Goal: Transaction & Acquisition: Subscribe to service/newsletter

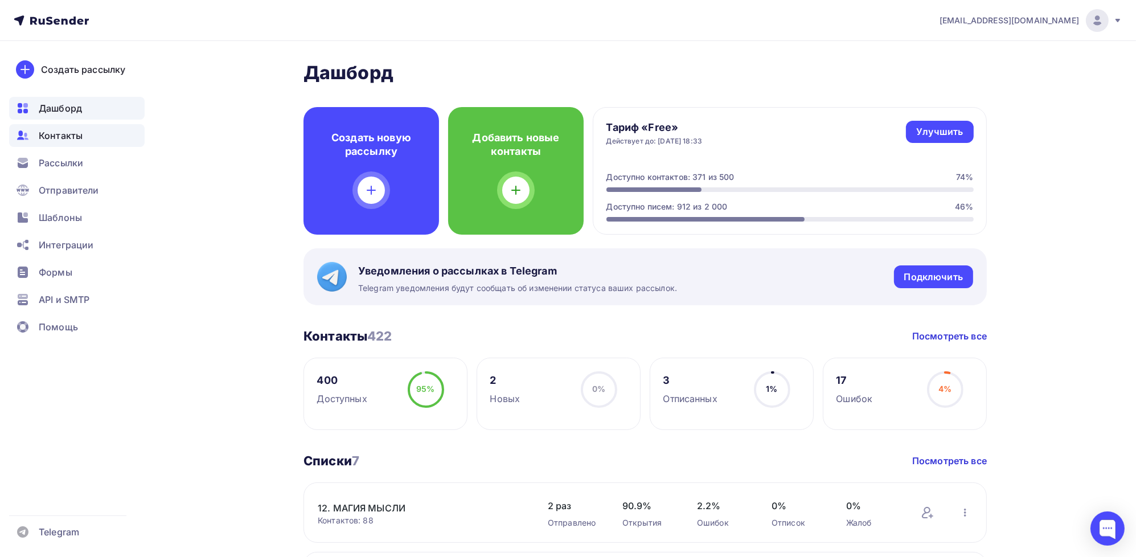
click at [69, 136] on span "Контакты" at bounding box center [61, 136] width 44 height 14
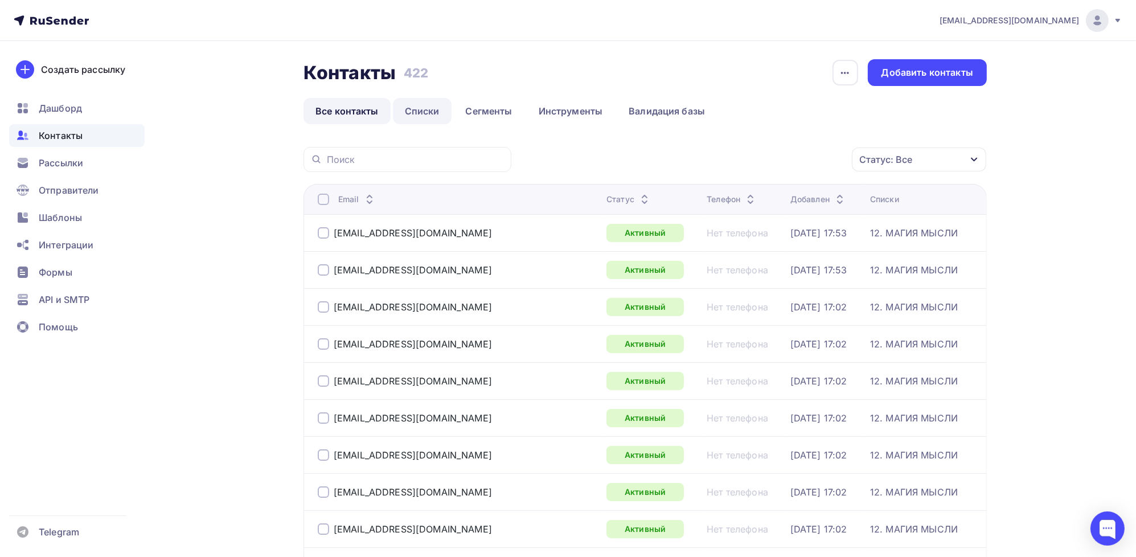
click at [415, 108] on link "Списки" at bounding box center [422, 111] width 59 height 26
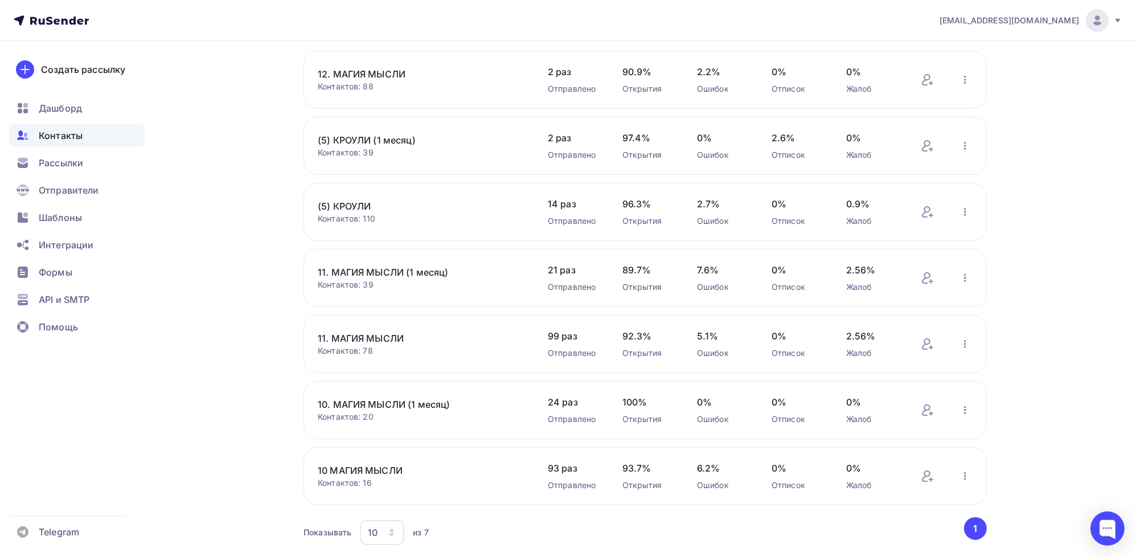
scroll to position [126, 0]
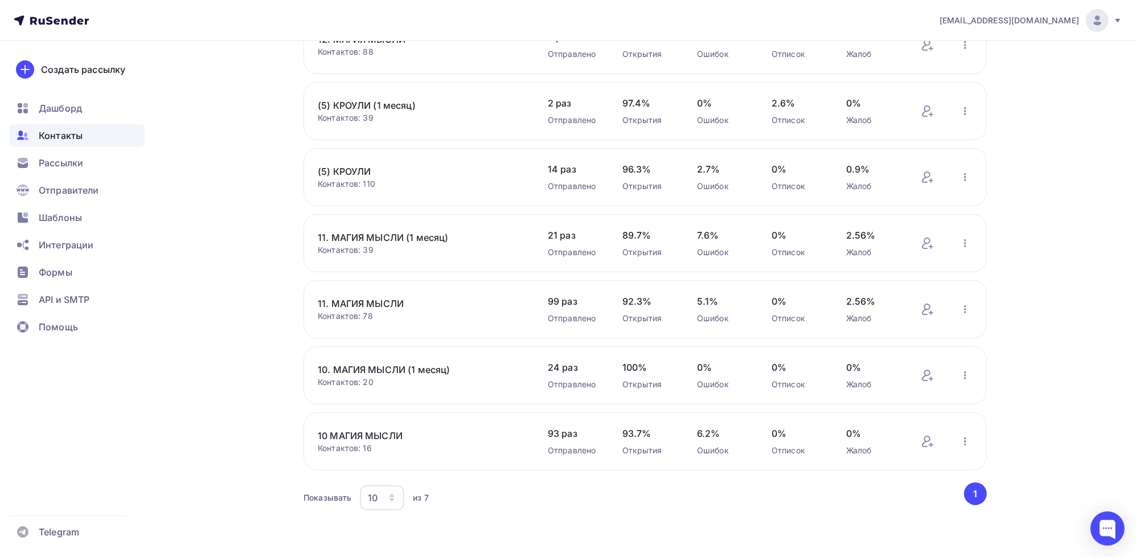
click at [371, 434] on link "10 МАГИЯ МЫСЛИ" at bounding box center [415, 436] width 194 height 14
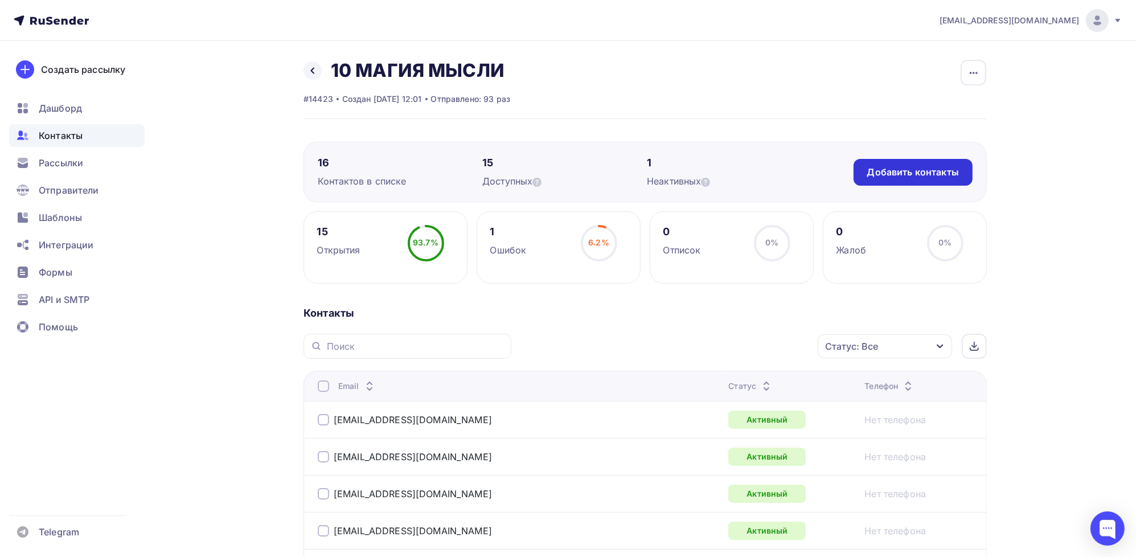
click at [924, 176] on div "Добавить контакты" at bounding box center [913, 172] width 92 height 13
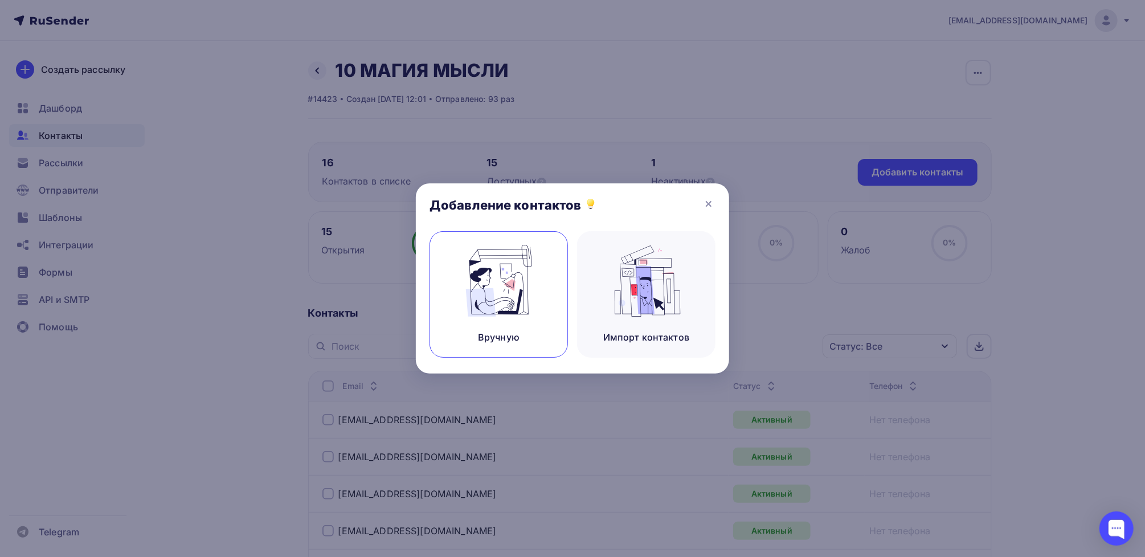
click at [492, 293] on img at bounding box center [499, 281] width 76 height 72
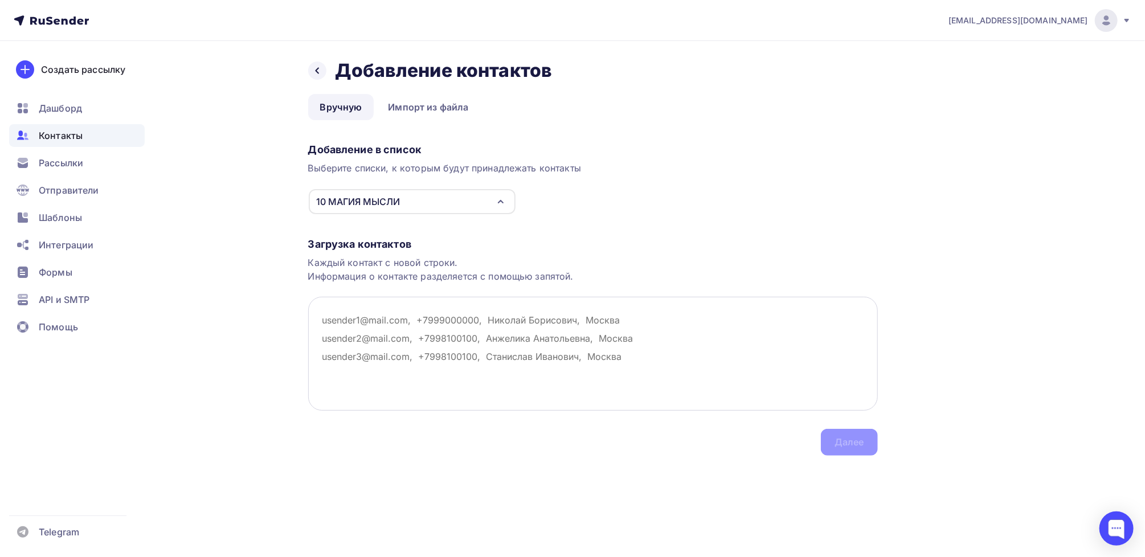
click at [348, 318] on textarea at bounding box center [593, 354] width 570 height 114
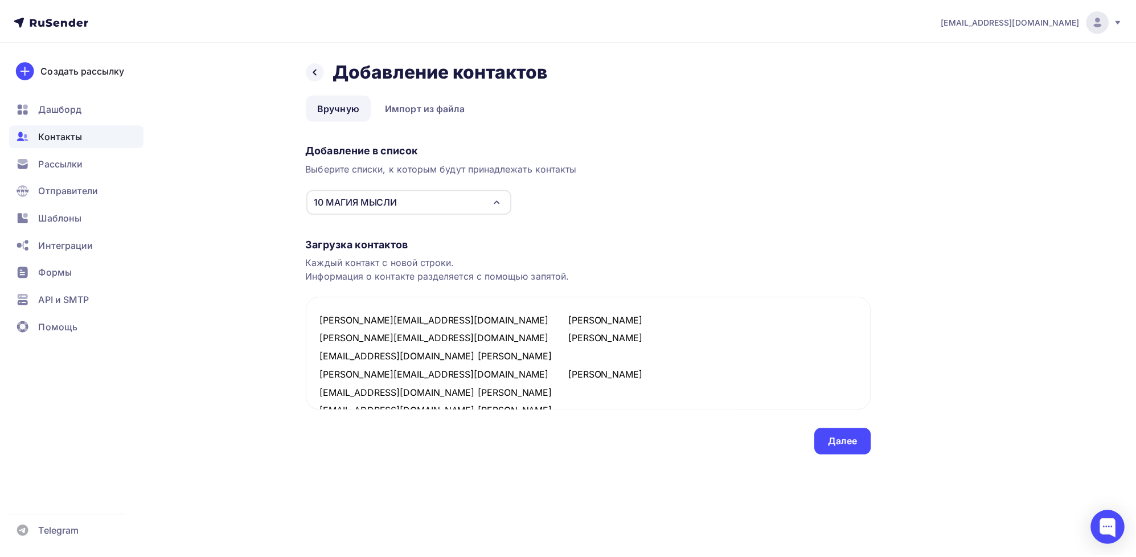
scroll to position [389, 0]
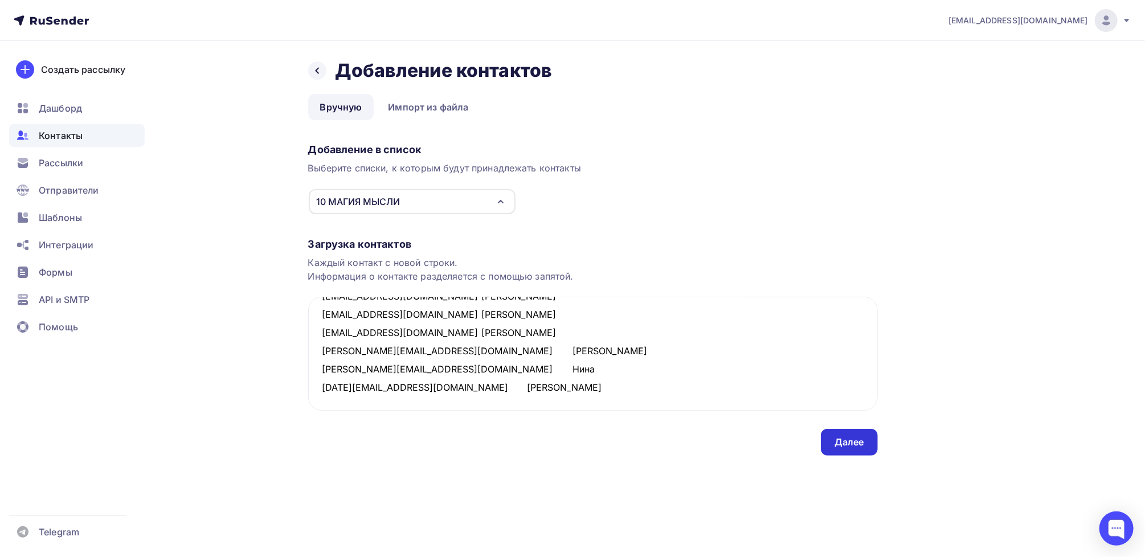
type textarea "anna@transdv.com Анна iduna@mail.ru Галина Lei88@inbox.ru Елена naritsinr@gmail…"
click at [853, 446] on div "Далее" at bounding box center [849, 442] width 30 height 13
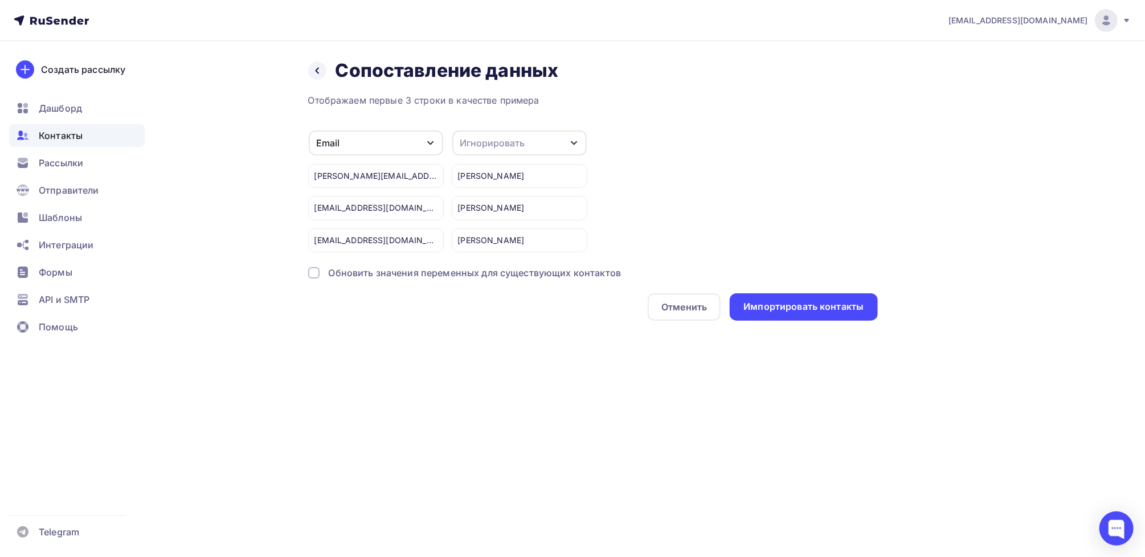
click at [521, 143] on div "Игнорировать" at bounding box center [492, 143] width 65 height 14
click at [492, 201] on div "Имя" at bounding box center [498, 202] width 66 height 14
click at [780, 306] on div "Импортировать контакты" at bounding box center [803, 306] width 120 height 13
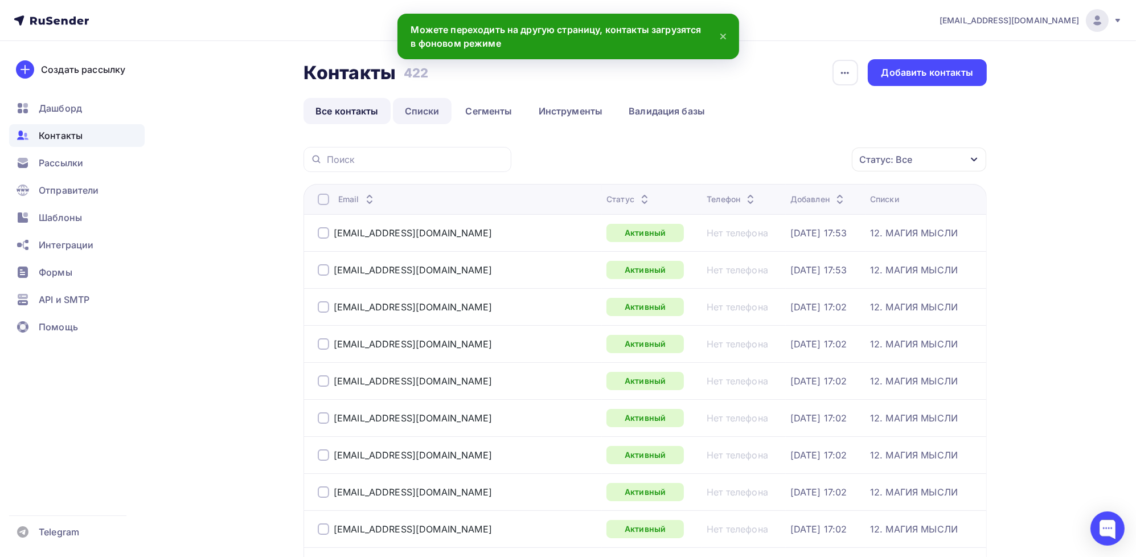
click at [426, 108] on link "Списки" at bounding box center [422, 111] width 59 height 26
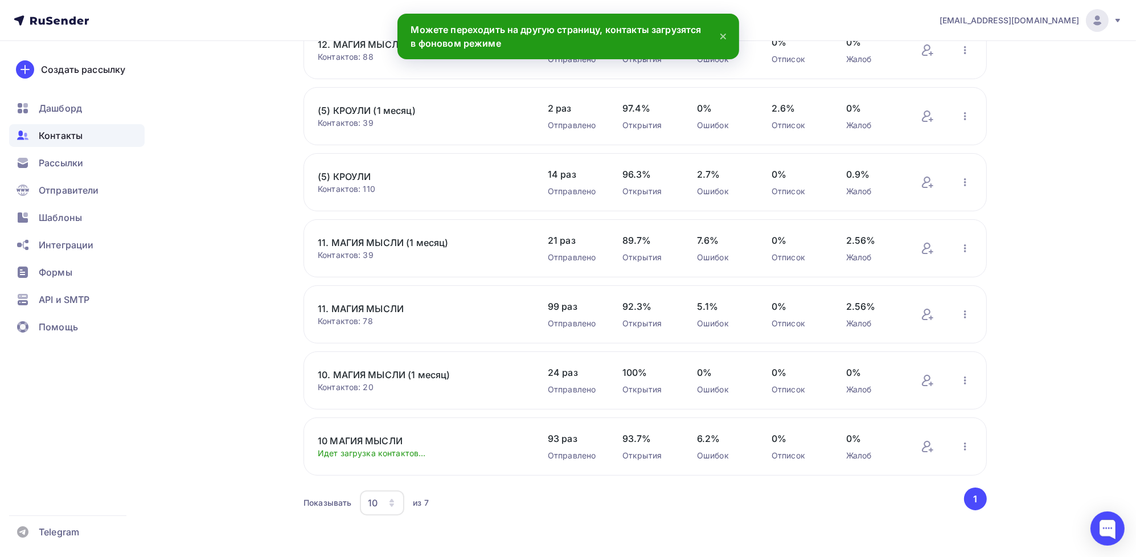
scroll to position [126, 0]
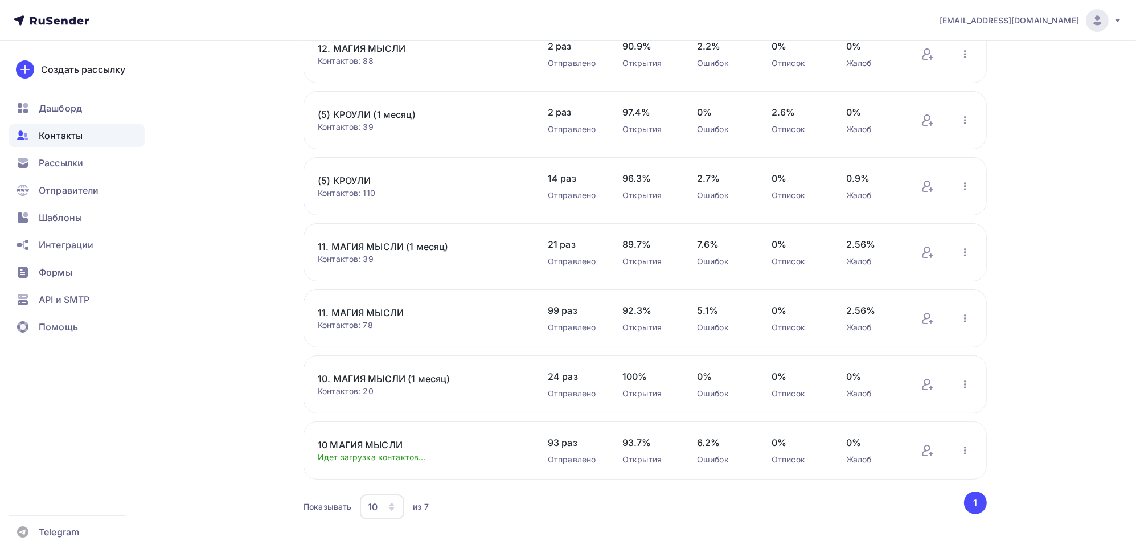
scroll to position [126, 0]
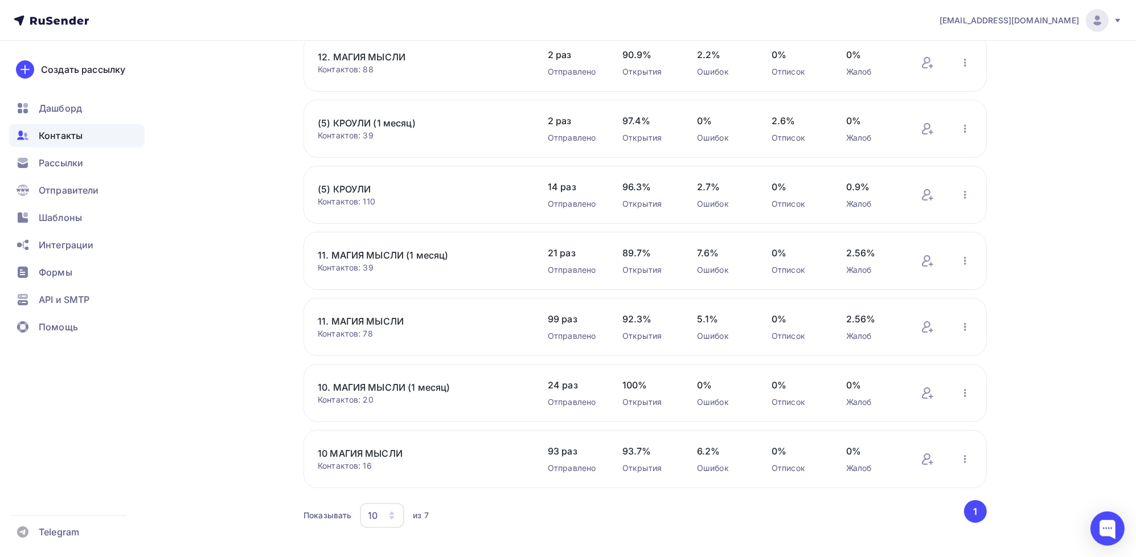
scroll to position [126, 0]
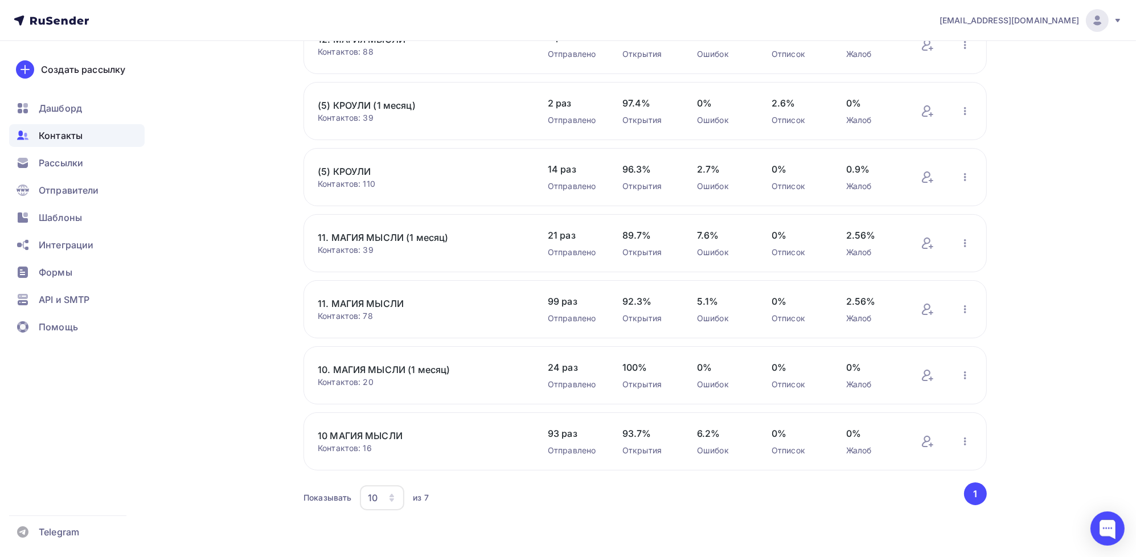
click at [368, 432] on link "10 МАГИЯ МЫСЛИ" at bounding box center [415, 436] width 194 height 14
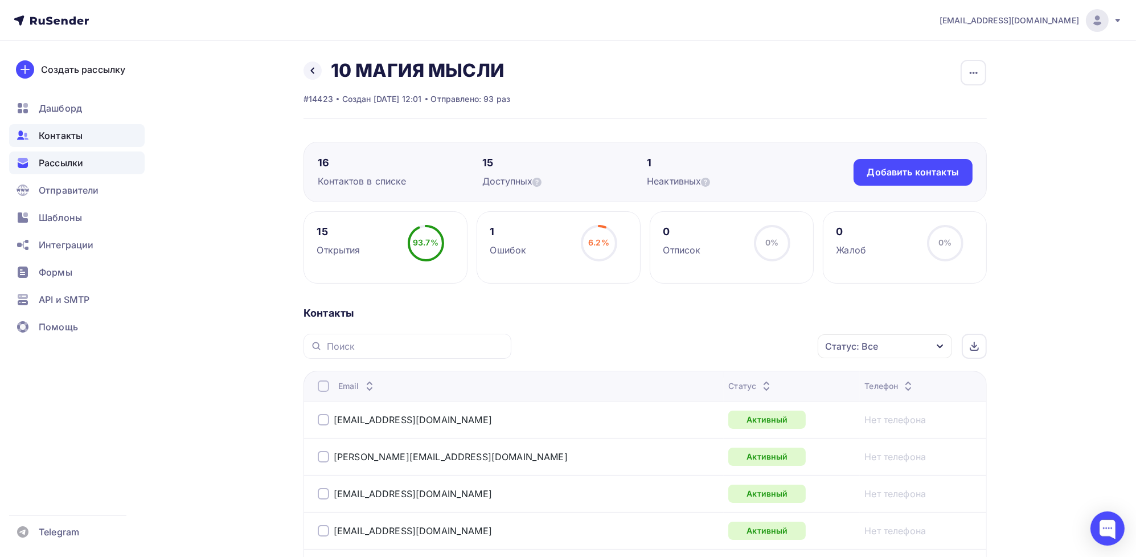
click at [62, 161] on span "Рассылки" at bounding box center [61, 163] width 44 height 14
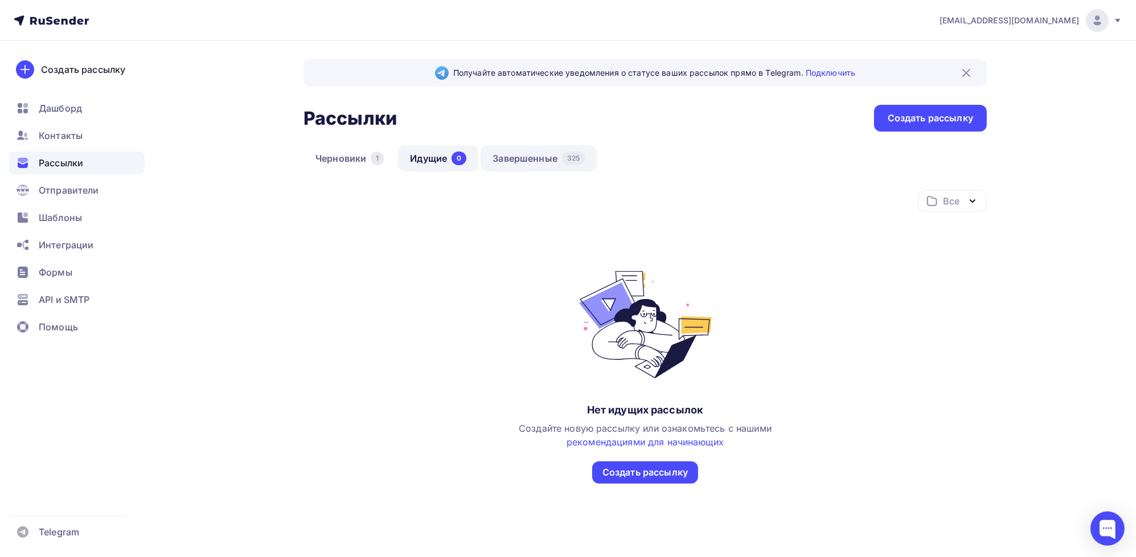
click at [525, 162] on link "Завершенные 325" at bounding box center [539, 158] width 116 height 26
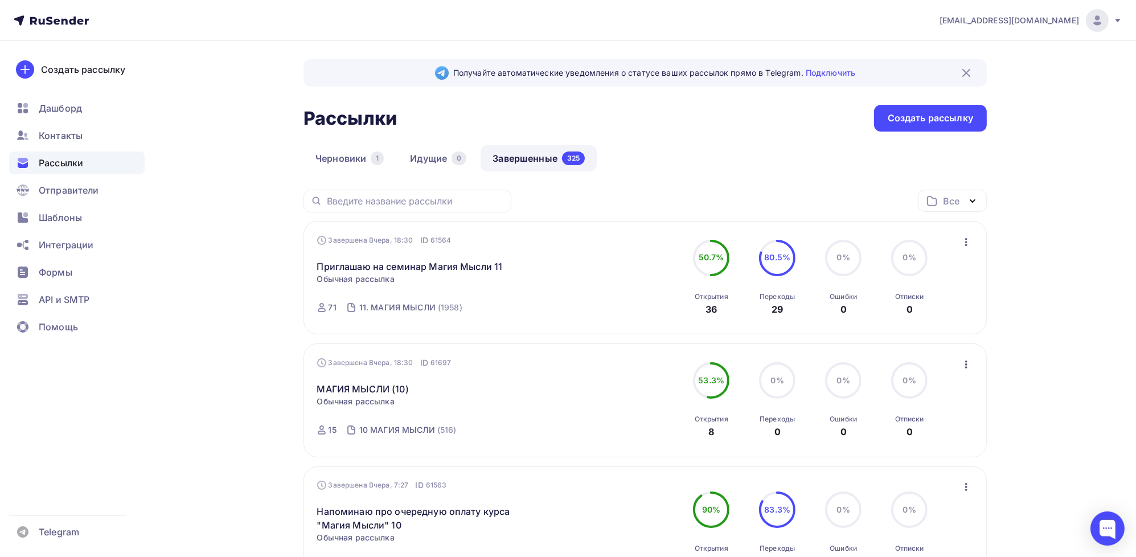
click at [971, 239] on icon "button" at bounding box center [967, 242] width 14 height 14
click at [936, 312] on div "Копировать в новую" at bounding box center [914, 317] width 117 height 14
click at [966, 367] on icon "button" at bounding box center [966, 365] width 2 height 8
click at [936, 434] on div "Копировать в новую" at bounding box center [914, 439] width 117 height 14
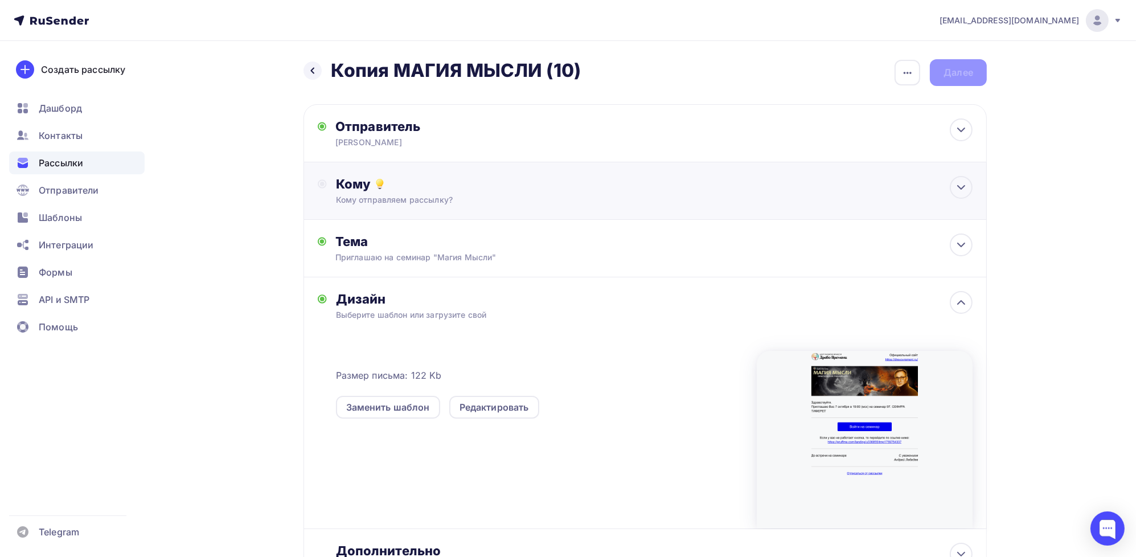
click at [337, 189] on div "Кому" at bounding box center [654, 184] width 637 height 16
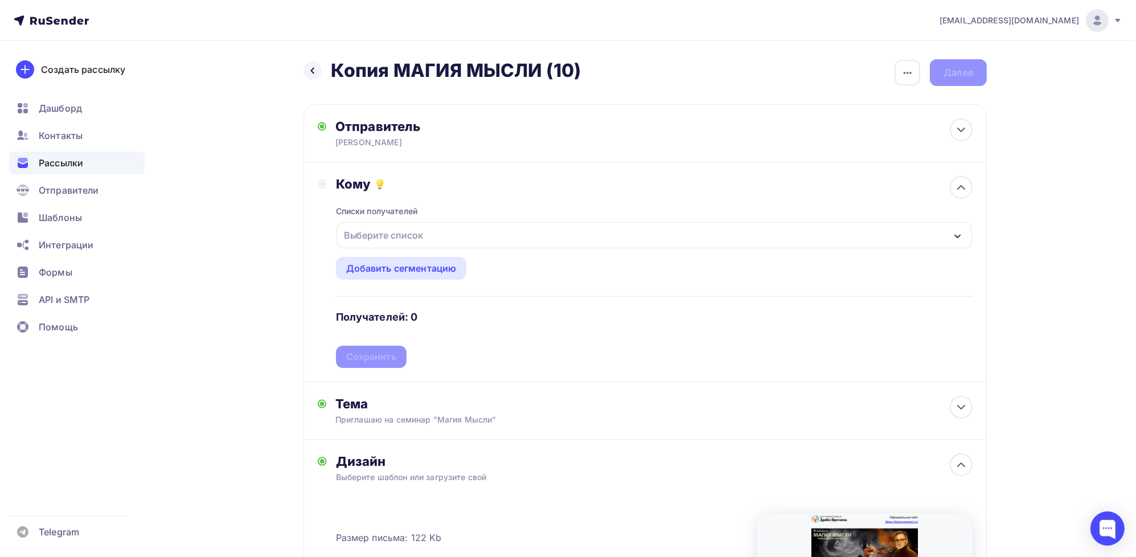
click at [386, 236] on div "Выберите список" at bounding box center [383, 235] width 89 height 21
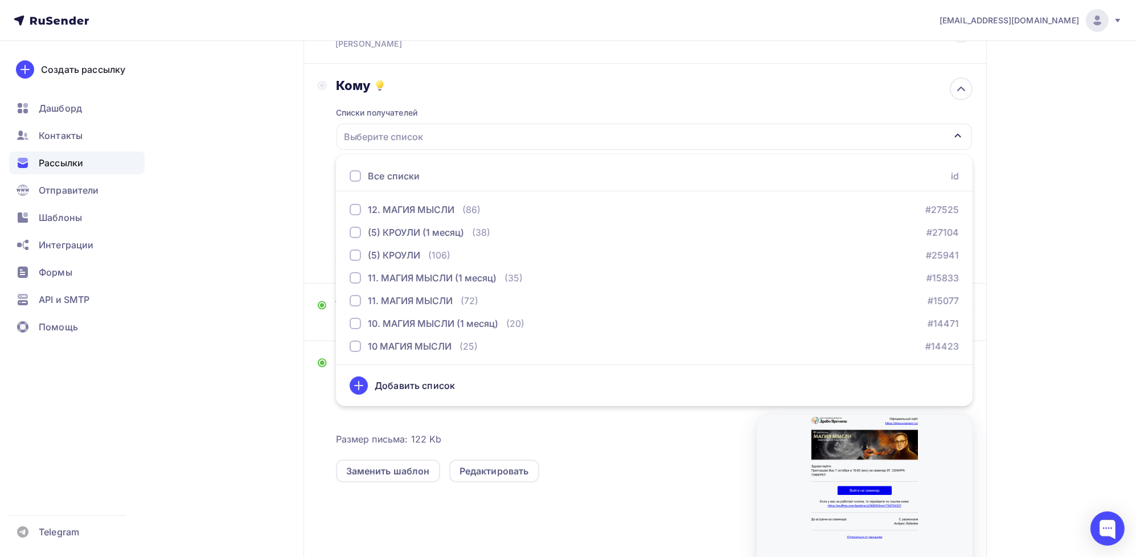
scroll to position [114, 0]
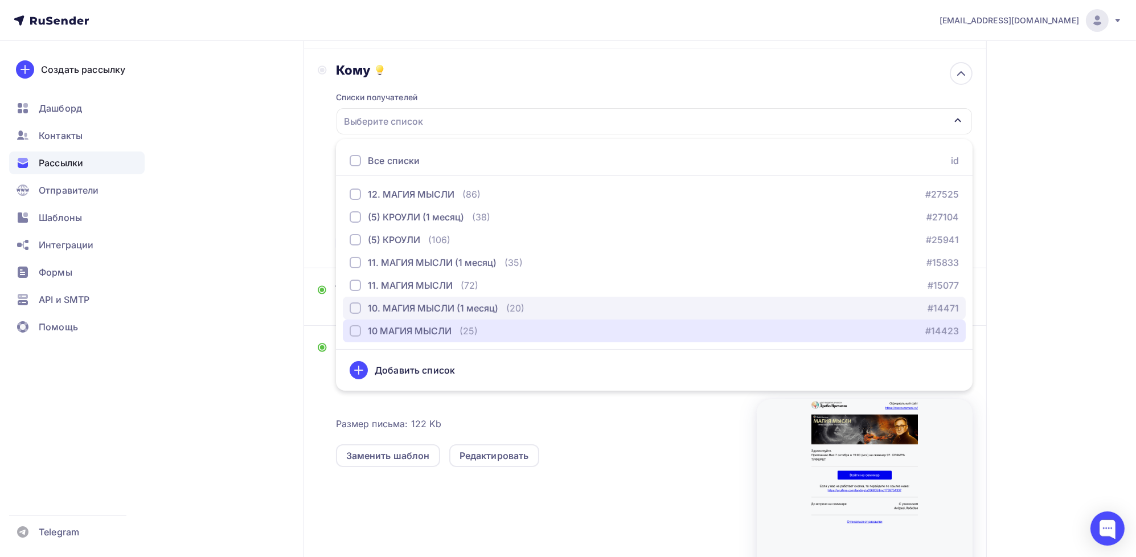
drag, startPoint x: 354, startPoint y: 330, endPoint x: 349, endPoint y: 313, distance: 18.0
click at [354, 330] on div "button" at bounding box center [355, 330] width 11 height 11
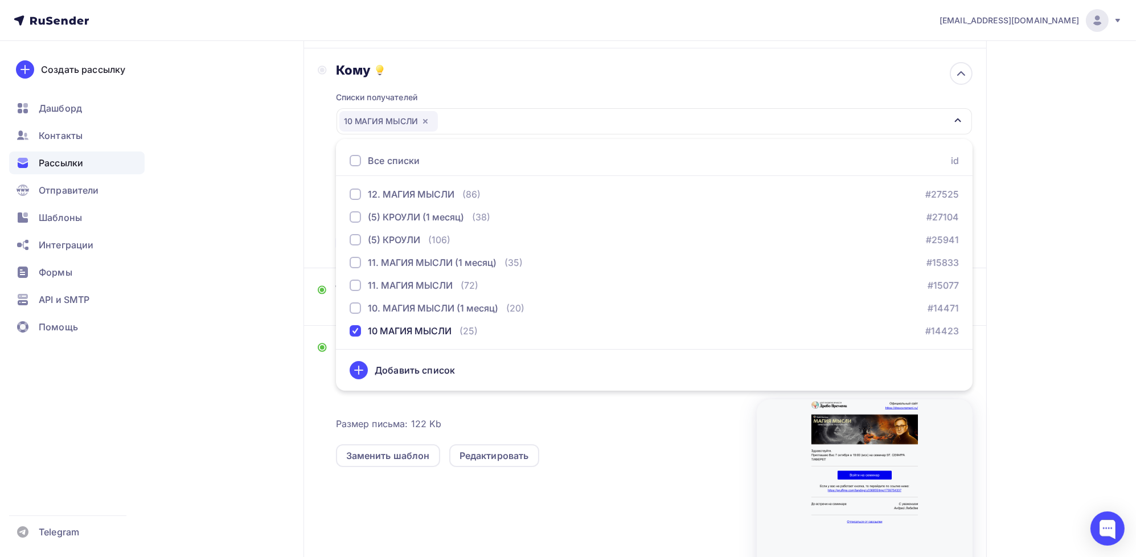
click at [326, 243] on div "Кому Списки получателей 10 МАГИЯ МЫСЛИ Все списки id 12. МАГИЯ МЫСЛИ (86) #2752…" at bounding box center [645, 158] width 655 height 192
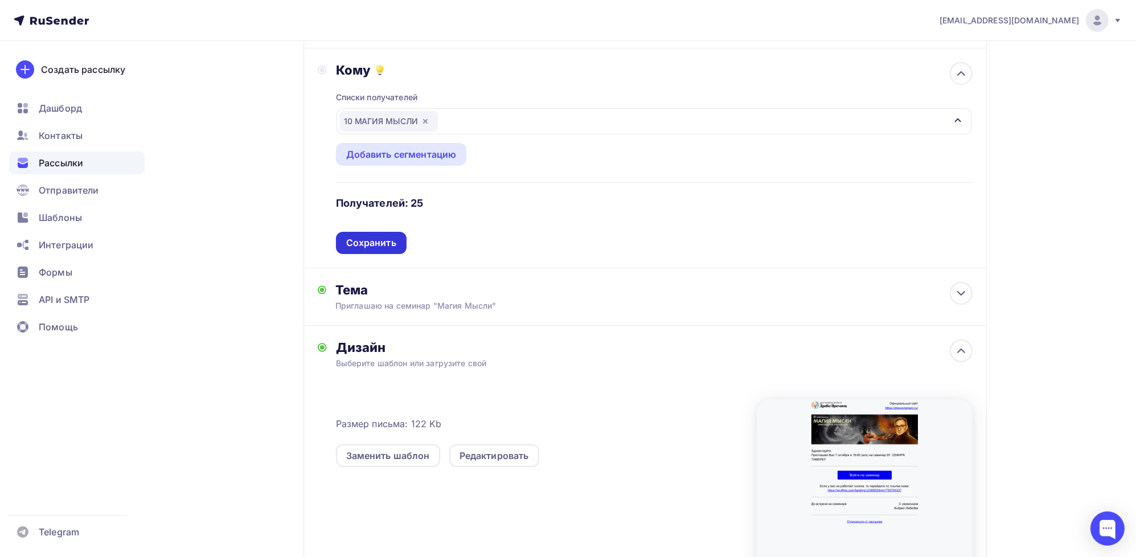
click at [375, 247] on div "Сохранить" at bounding box center [371, 242] width 50 height 13
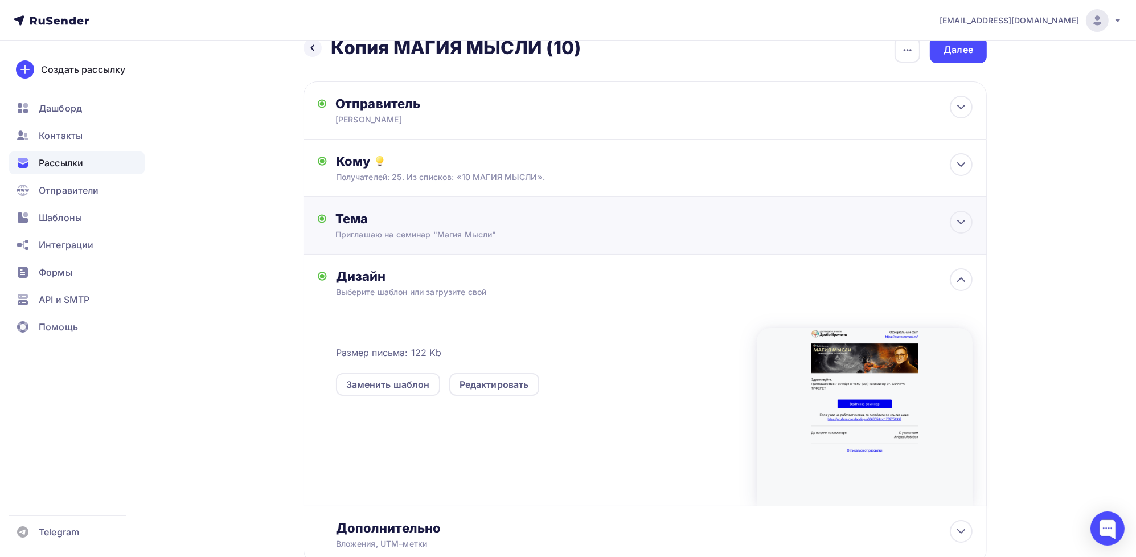
scroll to position [0, 0]
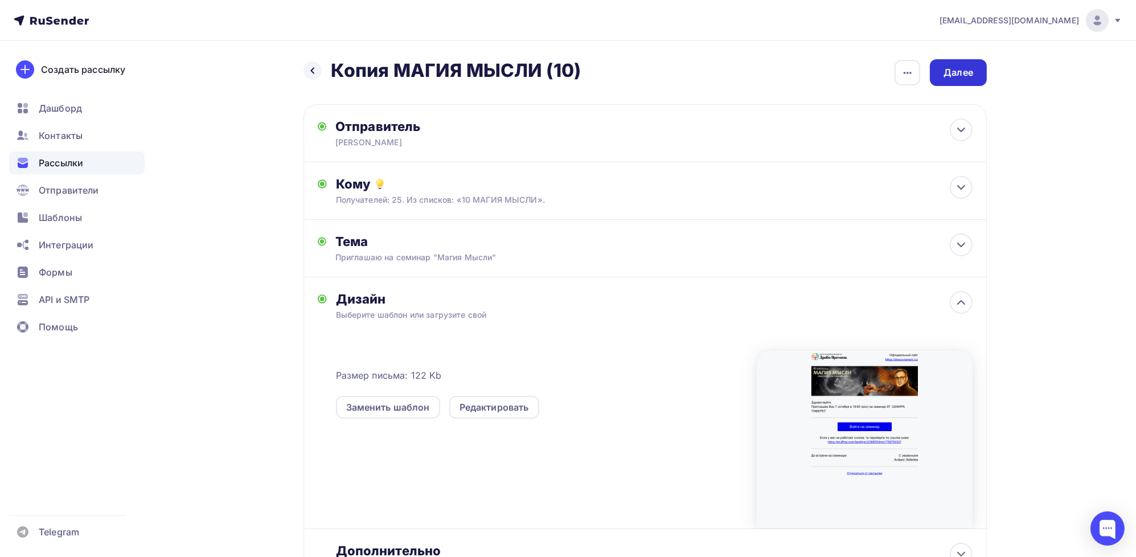
click at [972, 81] on div "Далее" at bounding box center [958, 72] width 57 height 27
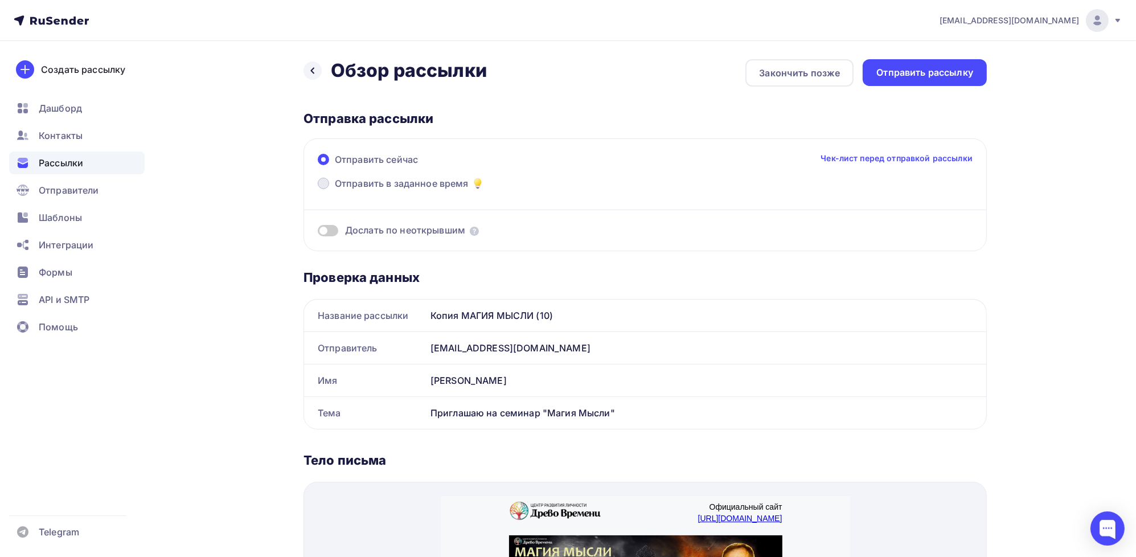
click at [333, 183] on label "Отправить в заданное время" at bounding box center [401, 185] width 167 height 16
click at [335, 190] on input "Отправить в заданное время" at bounding box center [335, 190] width 0 height 0
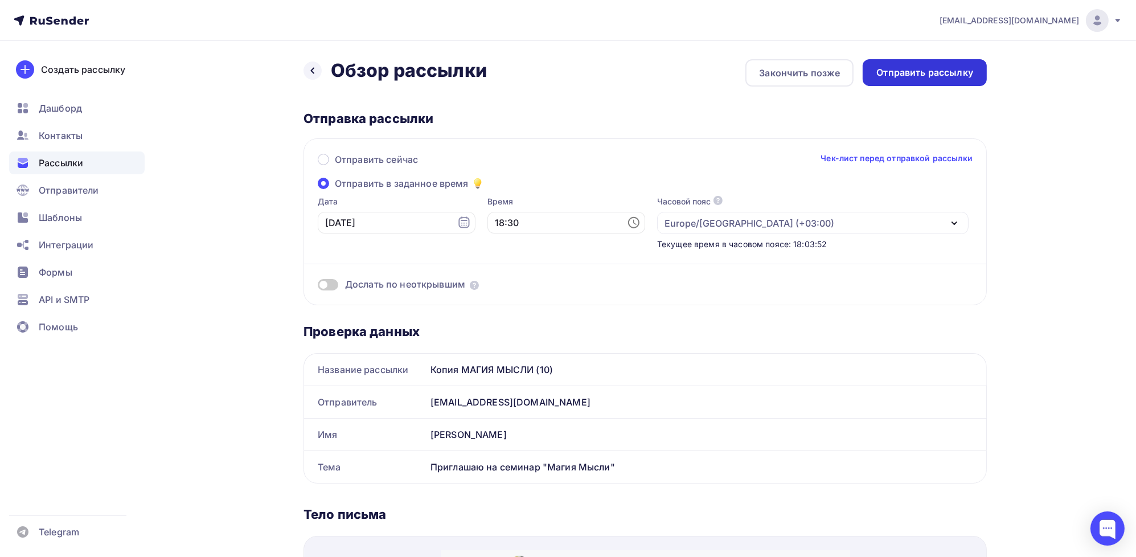
click at [903, 78] on div "Отправить рассылку" at bounding box center [925, 72] width 97 height 13
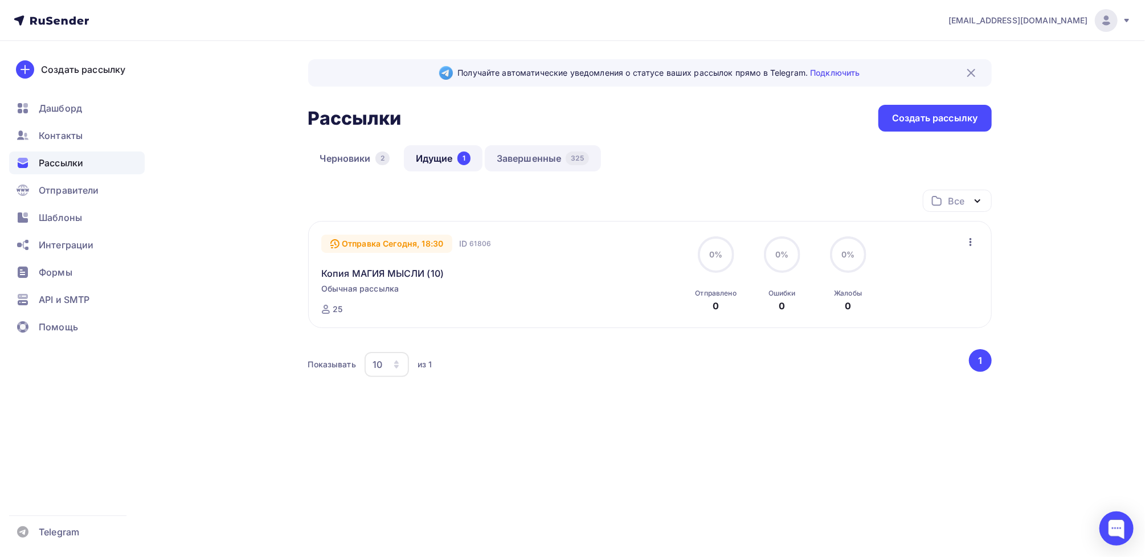
click at [545, 159] on link "Завершенные 325" at bounding box center [543, 158] width 116 height 26
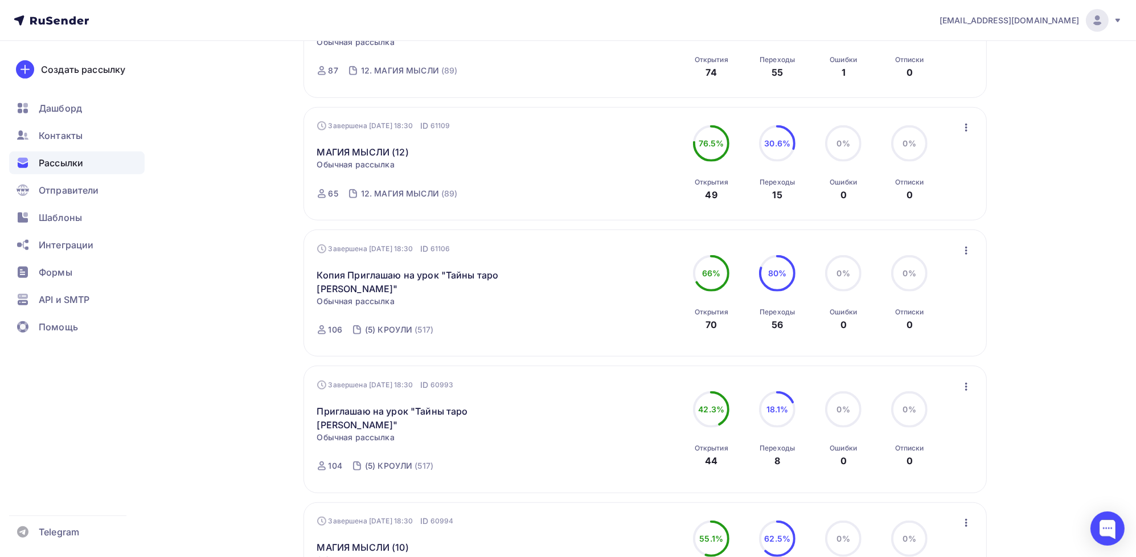
scroll to position [911, 0]
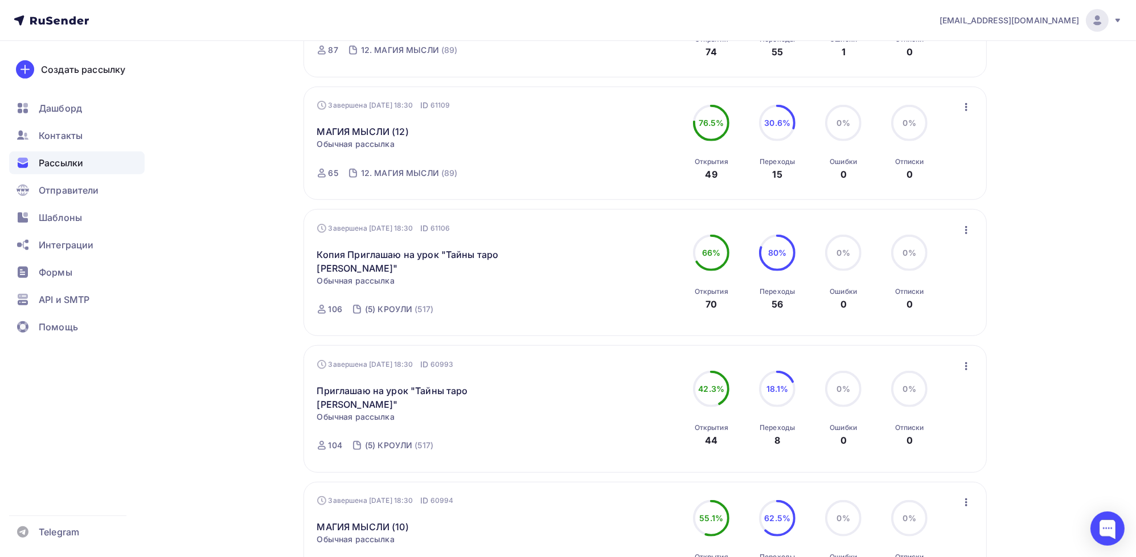
click at [967, 227] on icon "button" at bounding box center [966, 230] width 2 height 8
click at [935, 302] on div "Копировать в новую" at bounding box center [914, 305] width 117 height 14
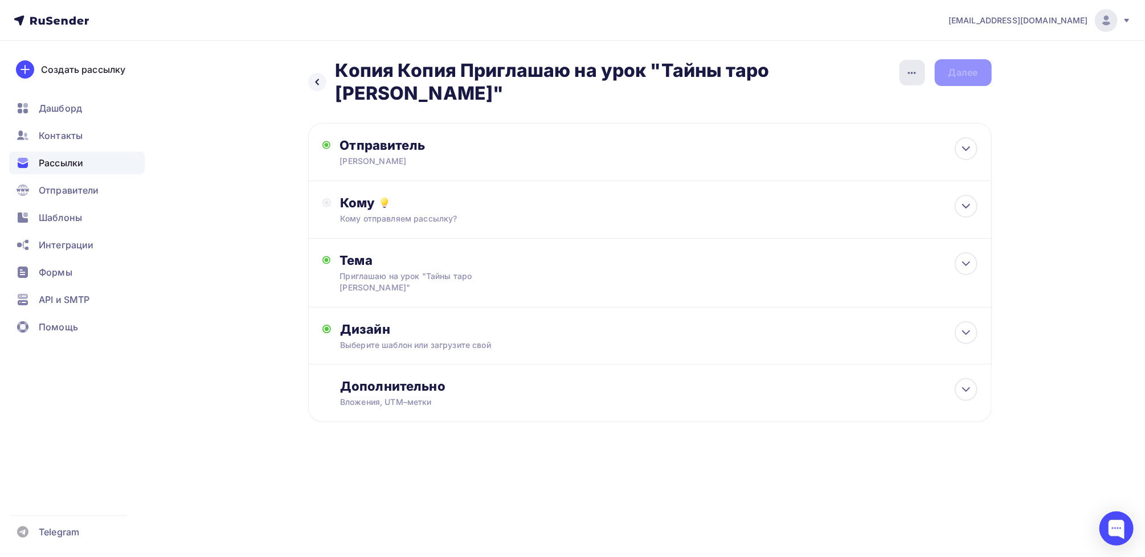
click at [905, 73] on div "button" at bounding box center [912, 73] width 26 height 26
click at [859, 135] on div "Переименовать рассылку" at bounding box center [851, 131] width 141 height 14
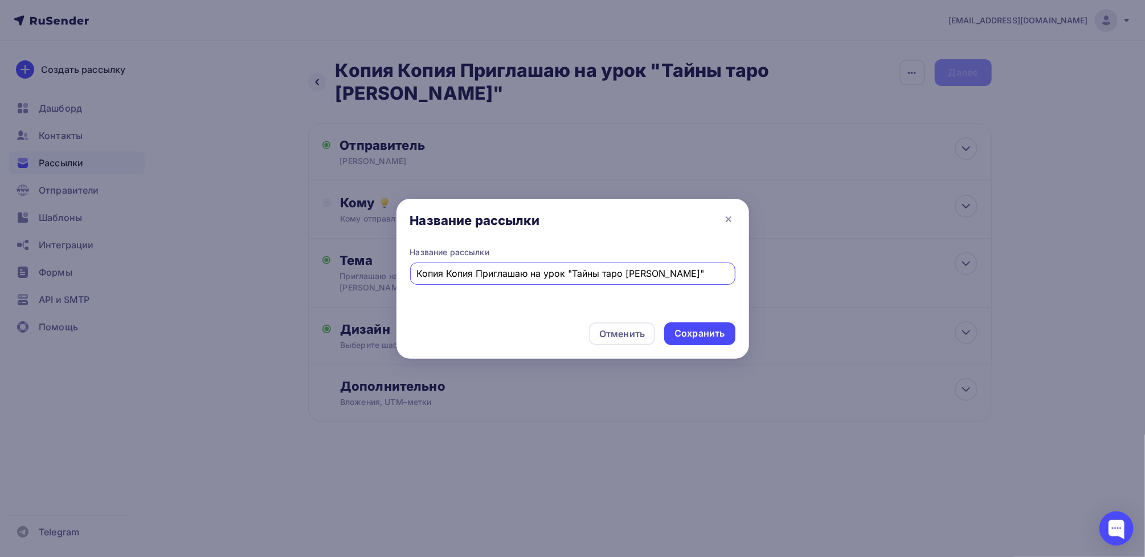
drag, startPoint x: 477, startPoint y: 273, endPoint x: 359, endPoint y: 278, distance: 118.6
click at [369, 278] on div "Название рассылки Название рассылки Копия Копия Приглашаю на урок "Тайны таро А…" at bounding box center [572, 278] width 1145 height 557
type input "Приглашаю на урок "Тайны таро [PERSON_NAME]""
click at [695, 338] on div "Сохранить" at bounding box center [699, 333] width 50 height 13
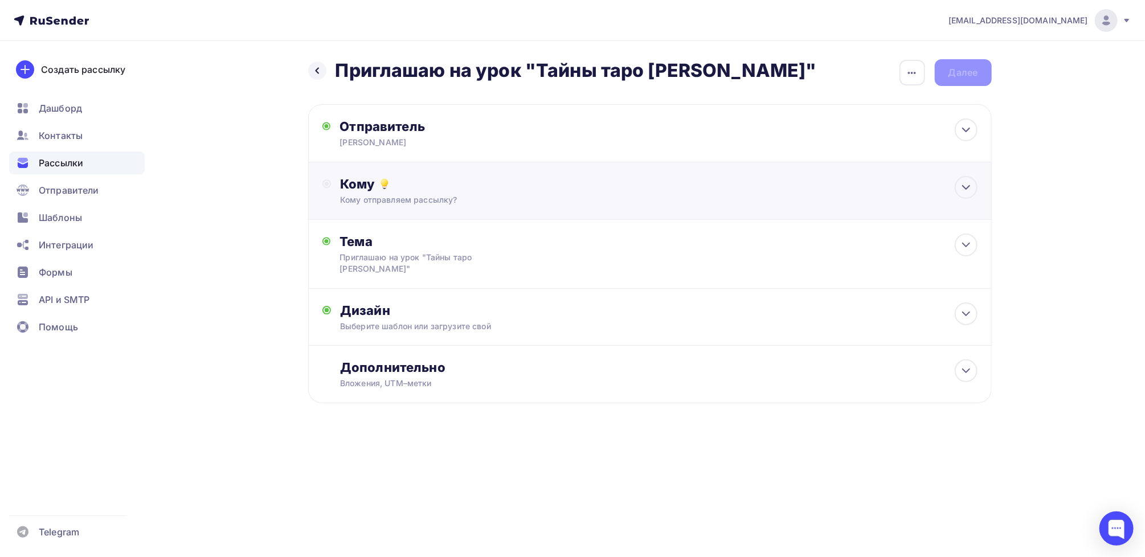
click at [357, 181] on div "Кому" at bounding box center [658, 184] width 637 height 16
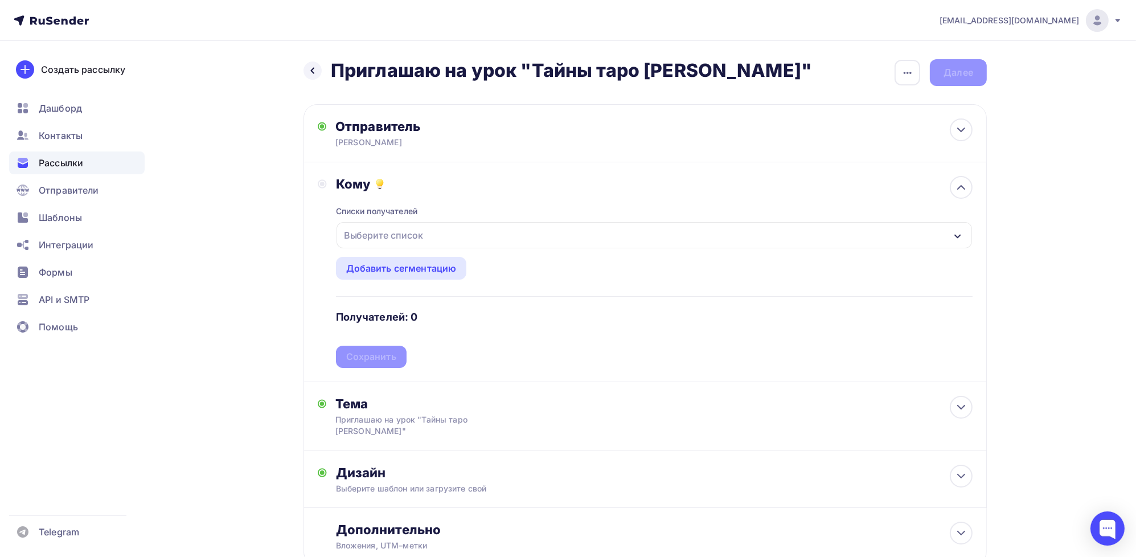
click at [385, 232] on div "Выберите список" at bounding box center [383, 235] width 89 height 21
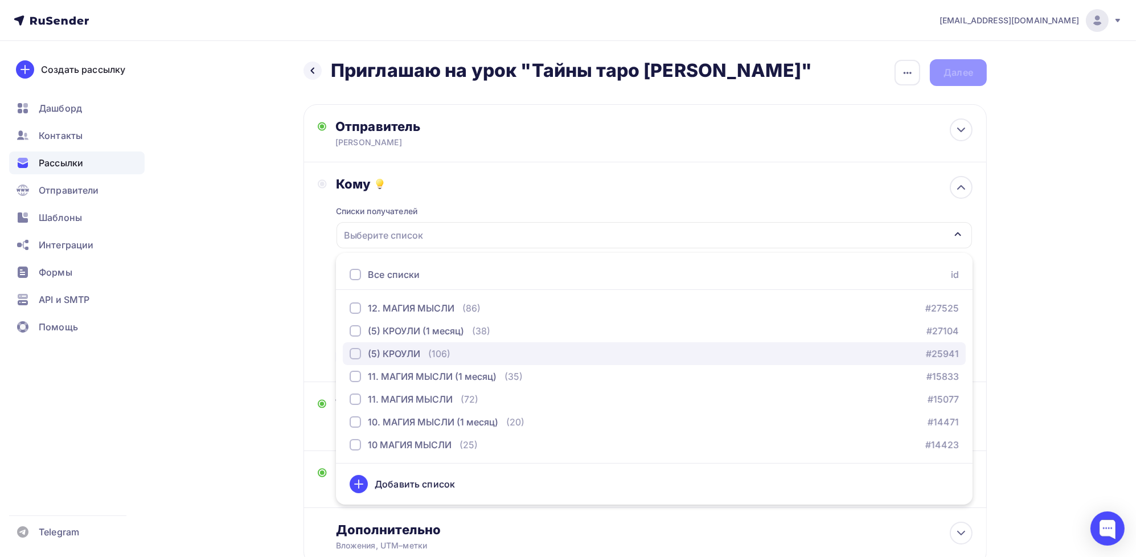
click at [354, 356] on div "button" at bounding box center [355, 353] width 11 height 11
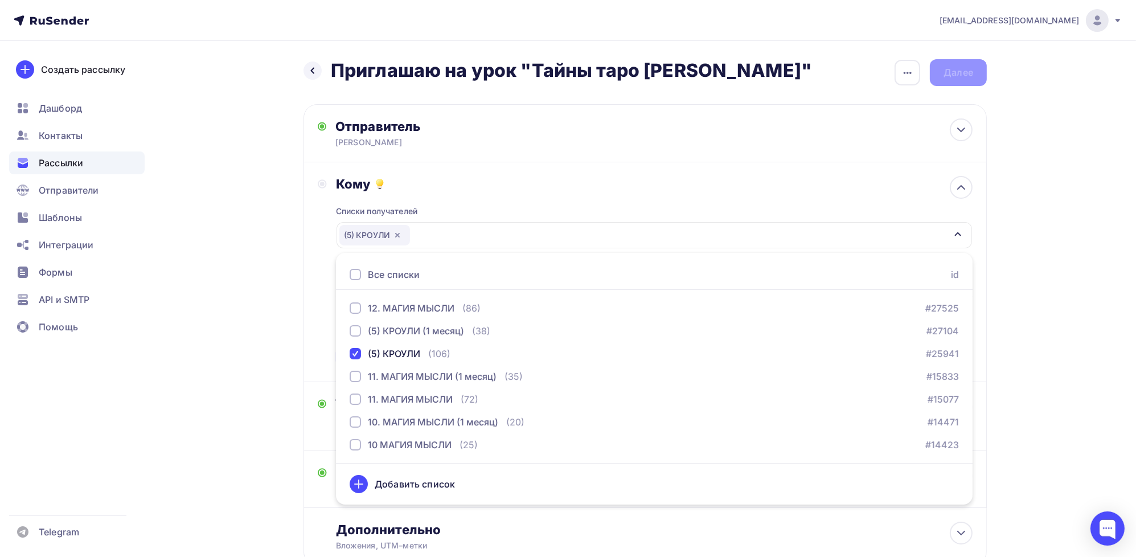
click at [323, 316] on div "Кому Списки получателей (5) КРОУЛИ Все списки id 12. МАГИЯ МЫСЛИ (86) #27525 (5…" at bounding box center [645, 272] width 655 height 192
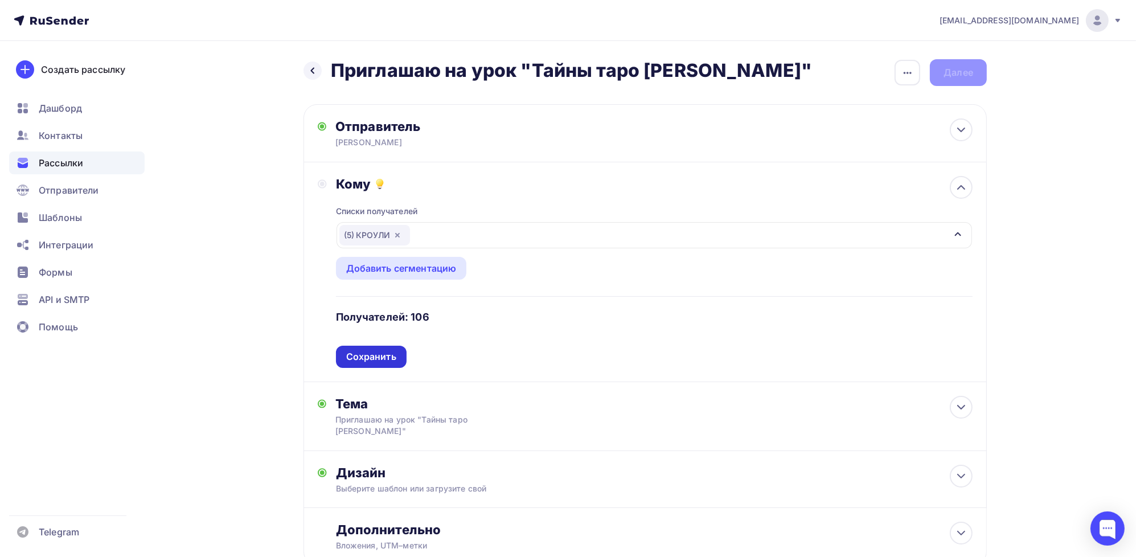
click at [365, 353] on div "Сохранить" at bounding box center [371, 356] width 50 height 13
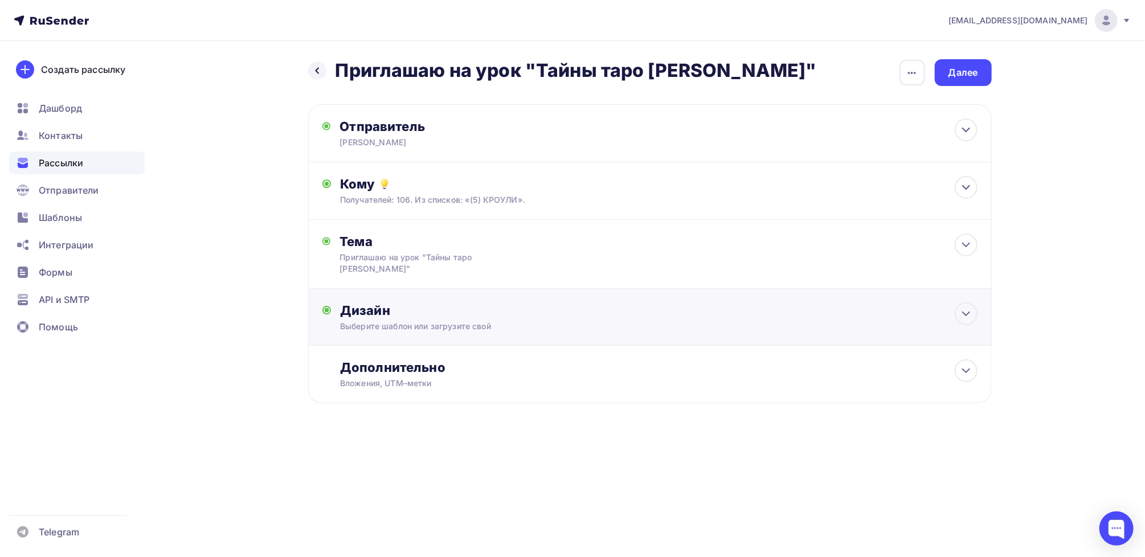
click at [427, 329] on div "Выберите шаблон или загрузите свой" at bounding box center [627, 326] width 574 height 11
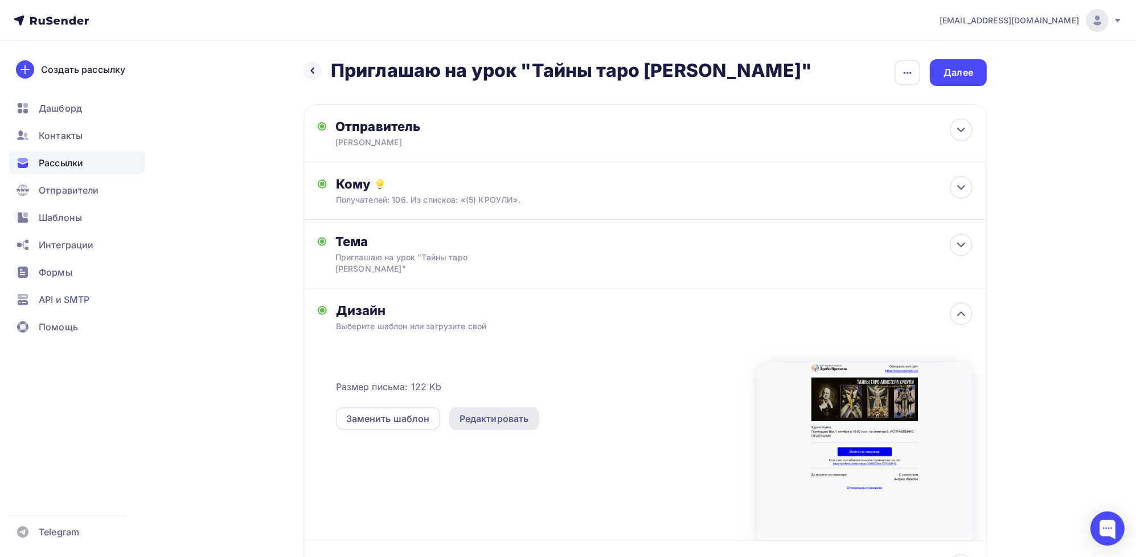
click at [498, 420] on div "Редактировать" at bounding box center [494, 419] width 69 height 14
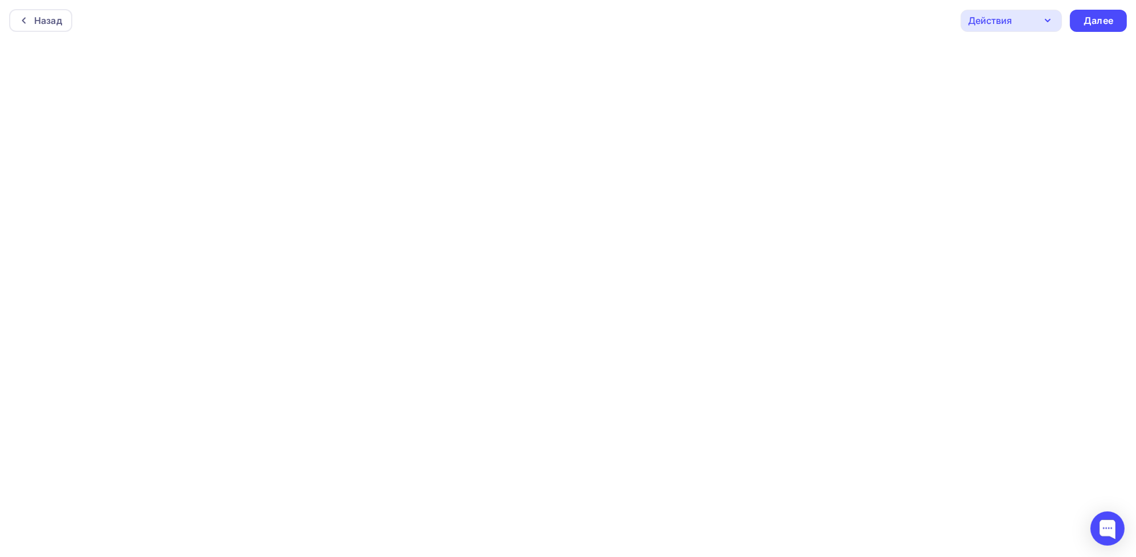
click at [1026, 21] on div "Действия" at bounding box center [1011, 21] width 101 height 22
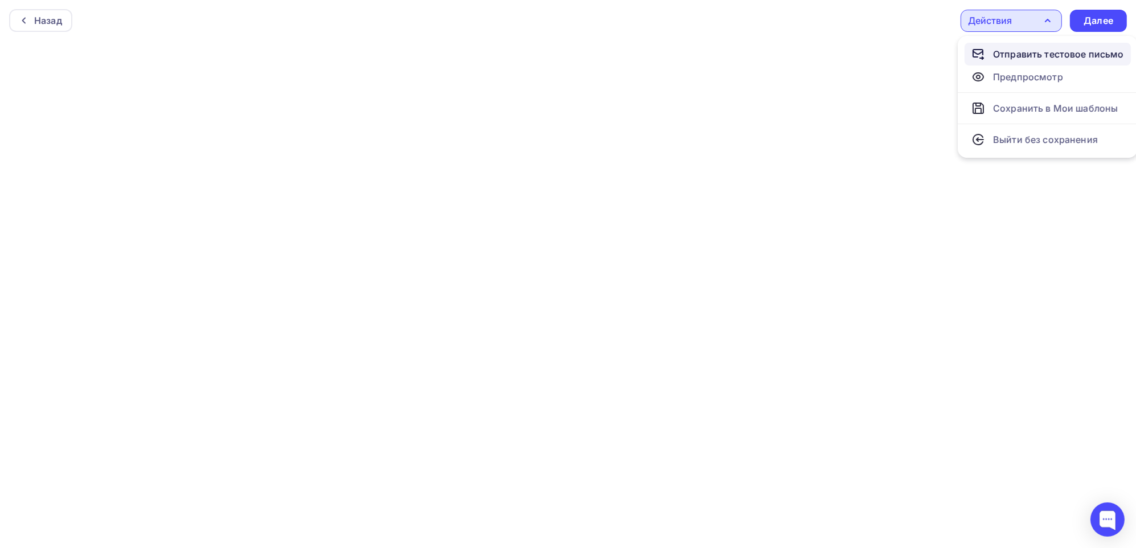
click at [1010, 54] on div "Отправить тестовое письмо" at bounding box center [1058, 54] width 131 height 14
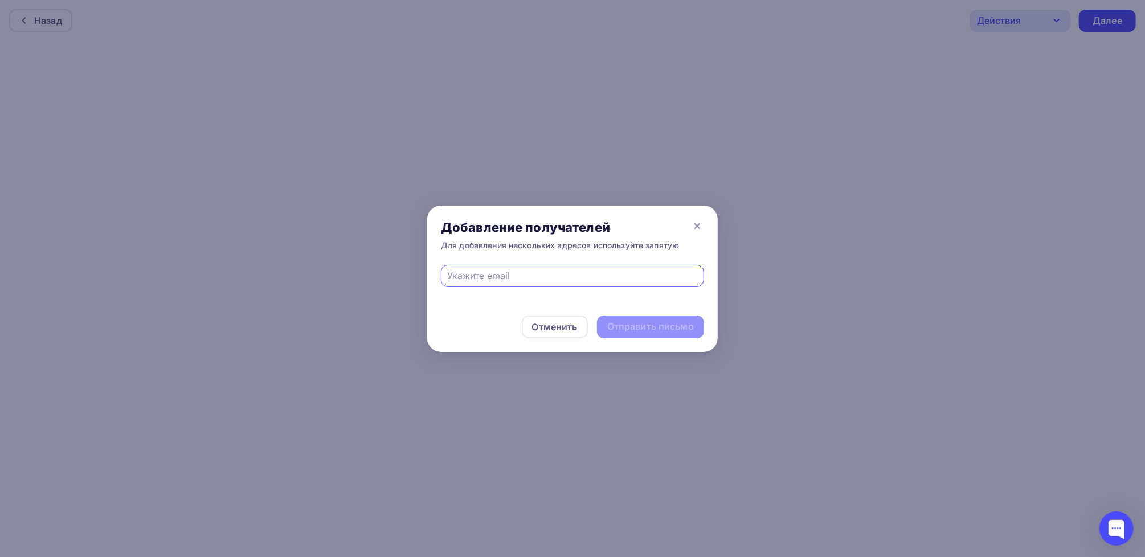
click at [501, 274] on input "text" at bounding box center [573, 276] width 250 height 14
type input "[EMAIL_ADDRESS][DOMAIN_NAME]"
click at [625, 329] on div "Отправить письмо" at bounding box center [650, 326] width 87 height 13
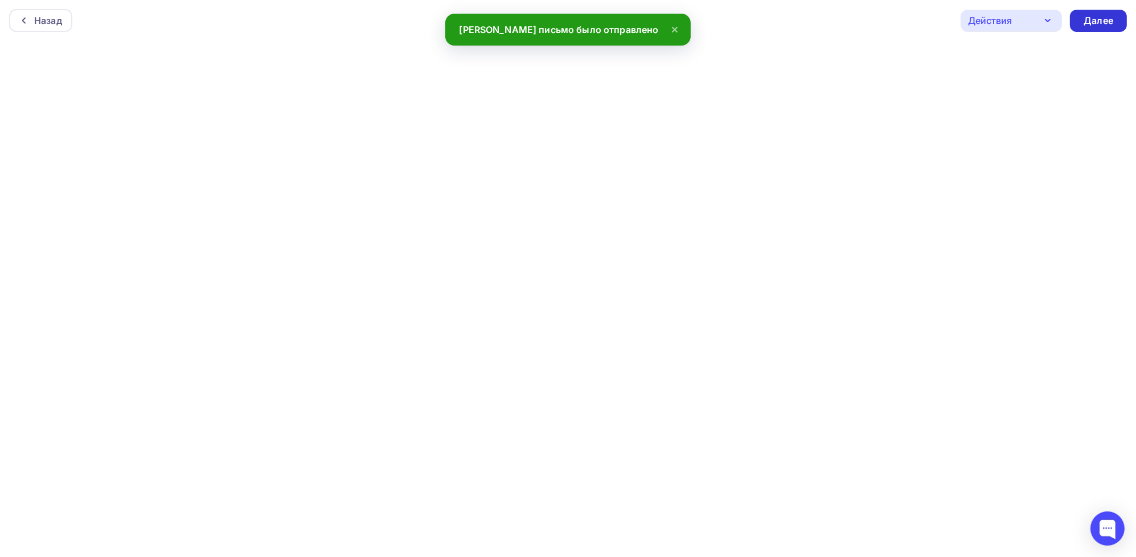
click at [1110, 18] on div "Далее" at bounding box center [1099, 20] width 30 height 13
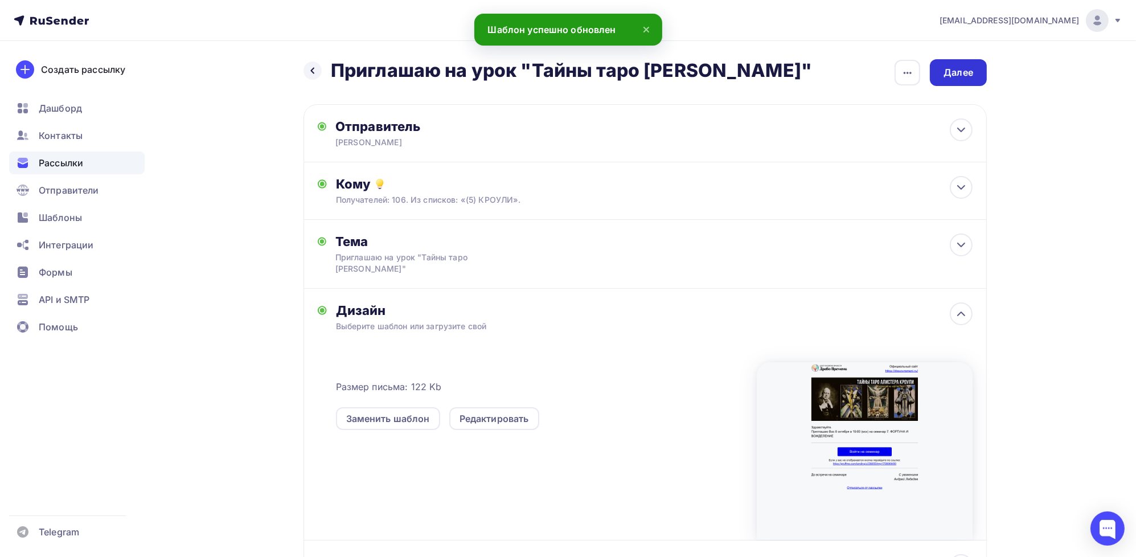
click at [959, 76] on div "Далее" at bounding box center [959, 72] width 30 height 13
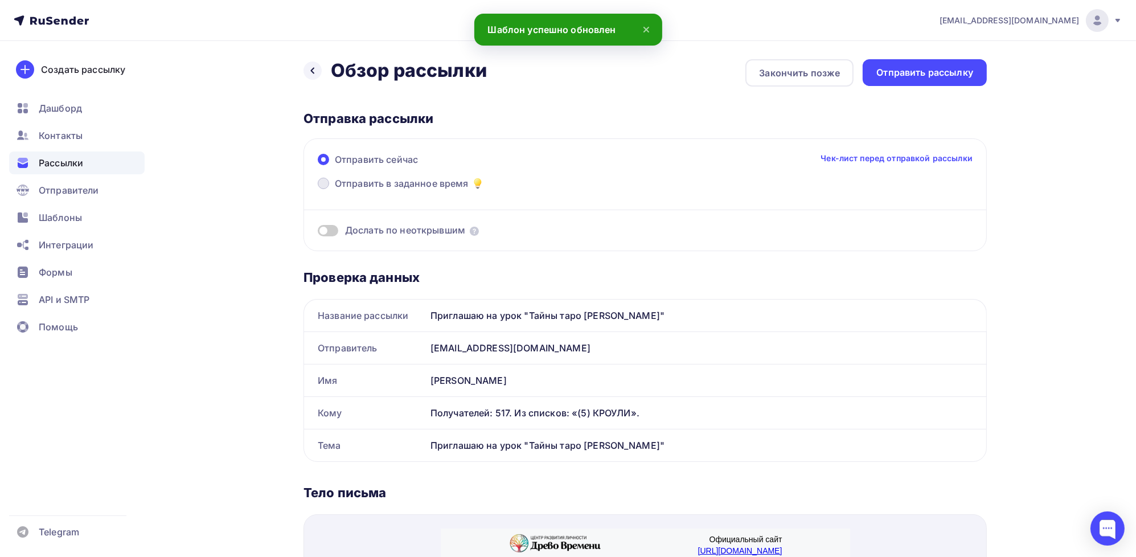
click at [342, 184] on span "Отправить в заданное время" at bounding box center [402, 184] width 134 height 14
click at [335, 190] on input "Отправить в заданное время" at bounding box center [335, 190] width 0 height 0
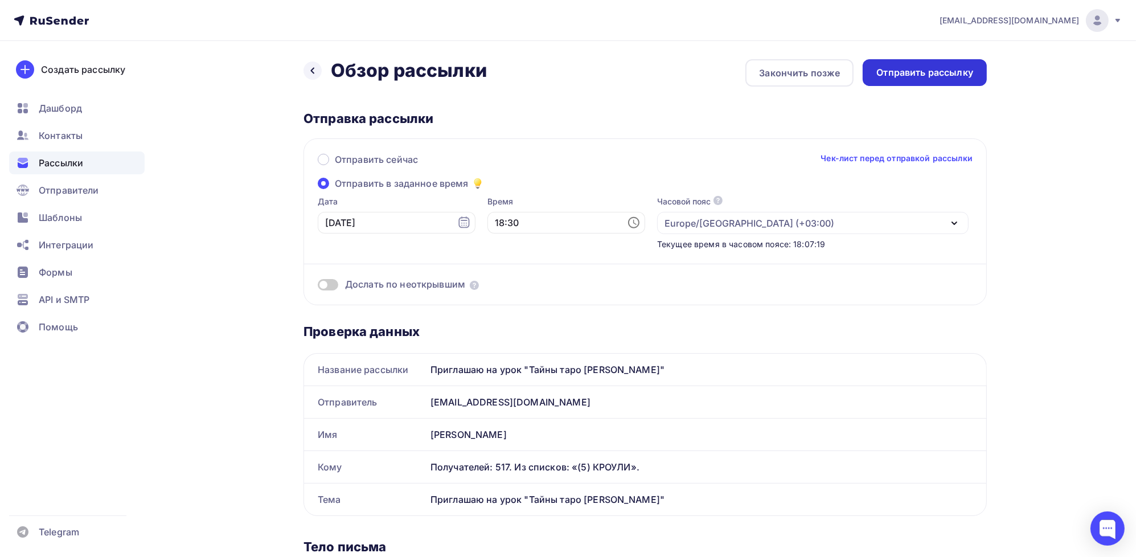
click at [917, 76] on div "Отправить рассылку" at bounding box center [925, 72] width 97 height 13
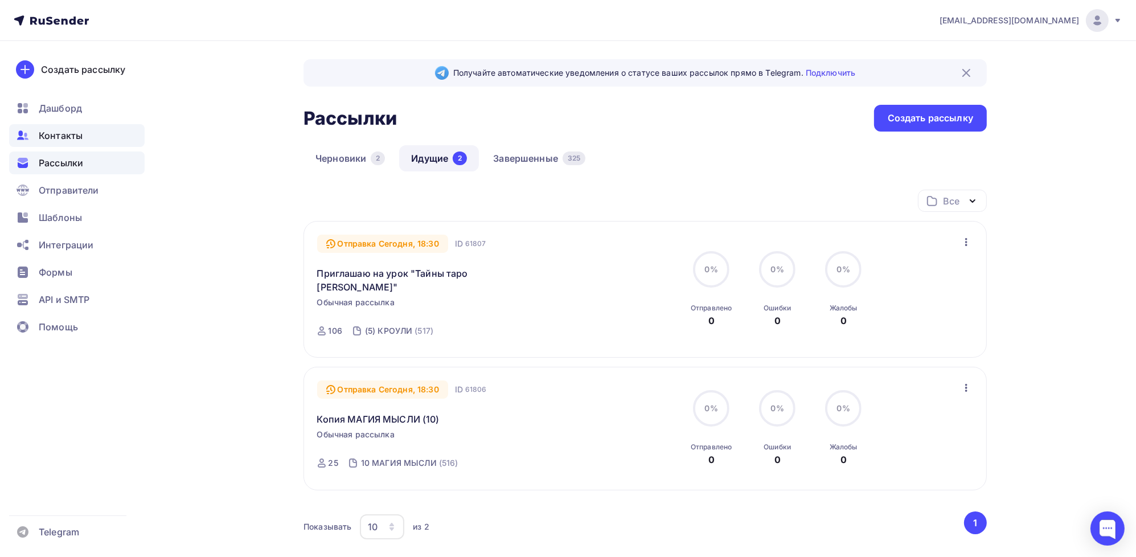
click at [63, 134] on span "Контакты" at bounding box center [61, 136] width 44 height 14
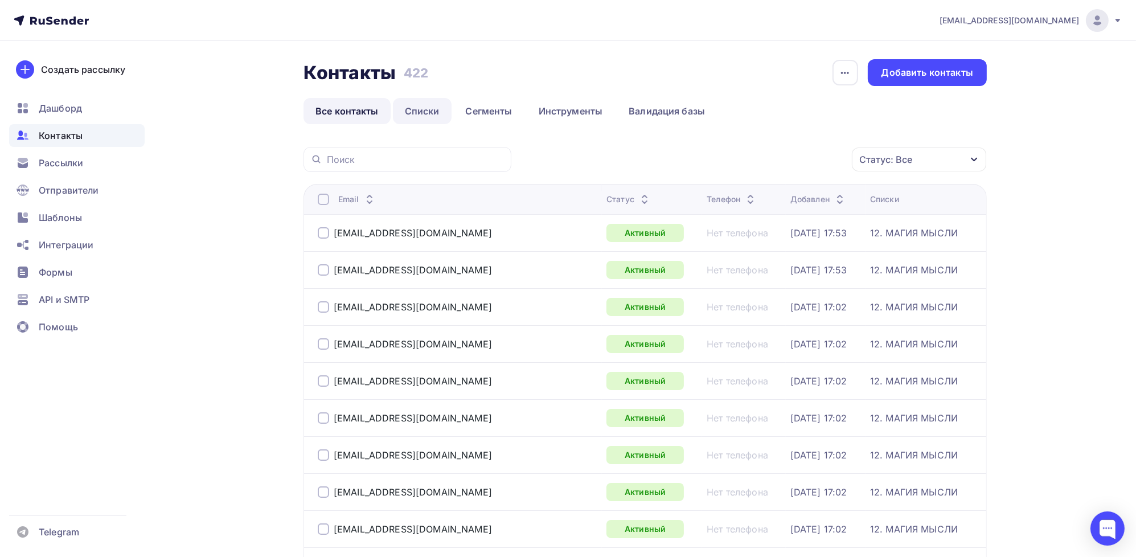
click at [436, 109] on link "Списки" at bounding box center [422, 111] width 59 height 26
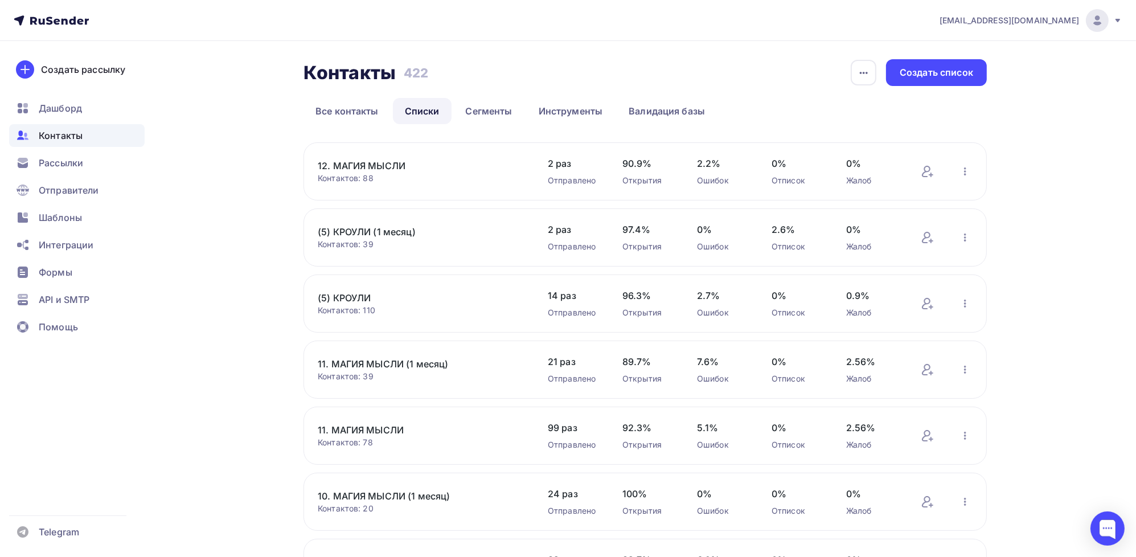
click at [358, 294] on link "(5) КРОУЛИ" at bounding box center [415, 298] width 194 height 14
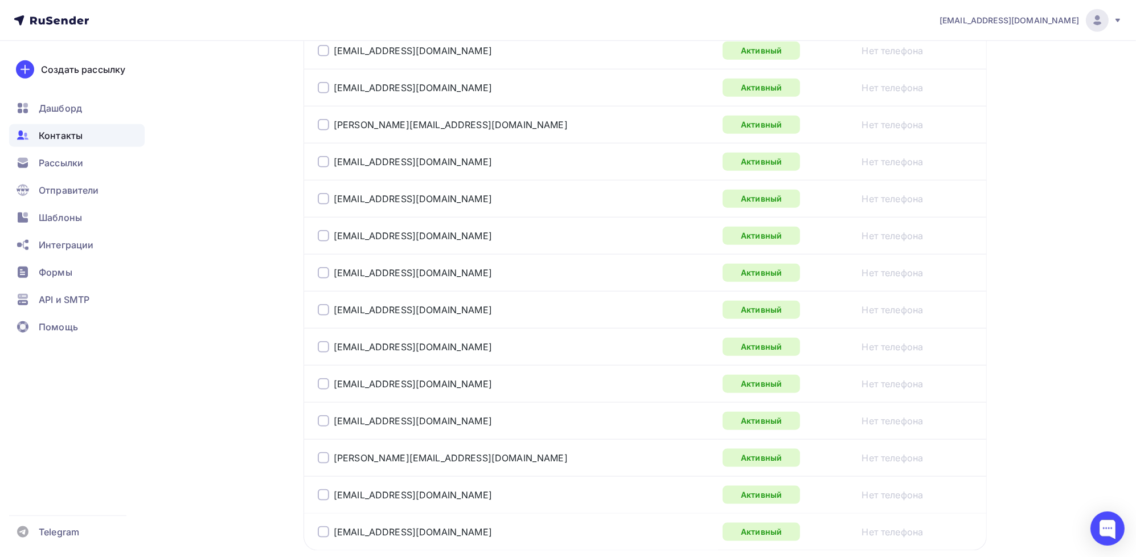
scroll to position [1806, 0]
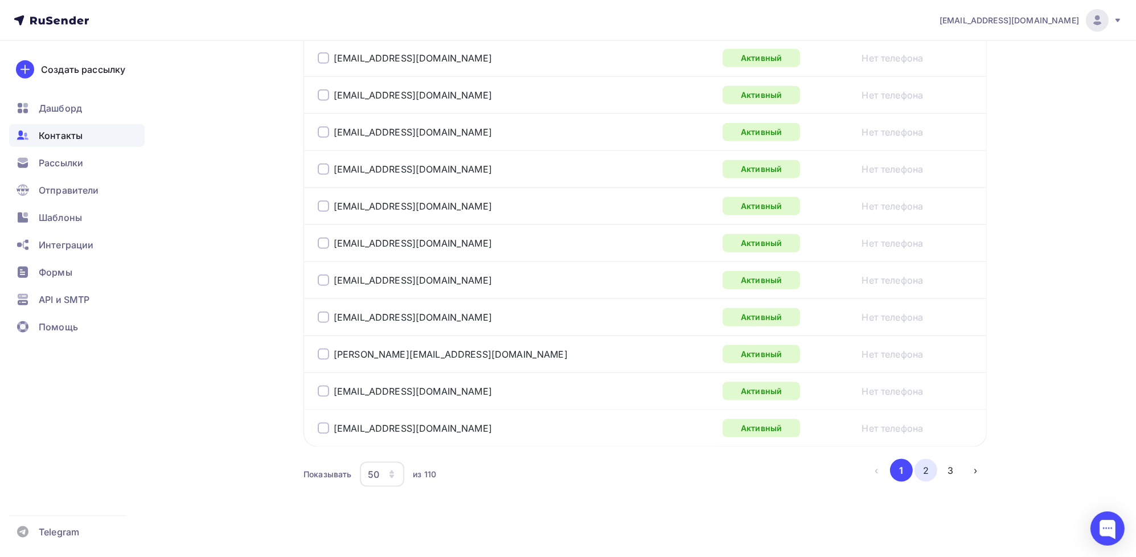
click at [927, 467] on button "2" at bounding box center [926, 470] width 23 height 23
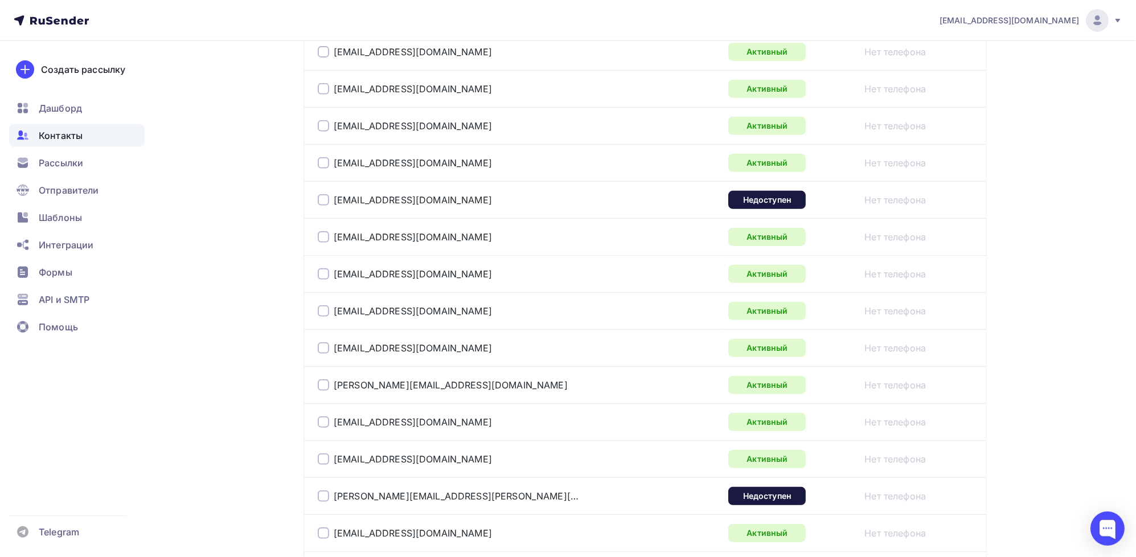
scroll to position [637, 0]
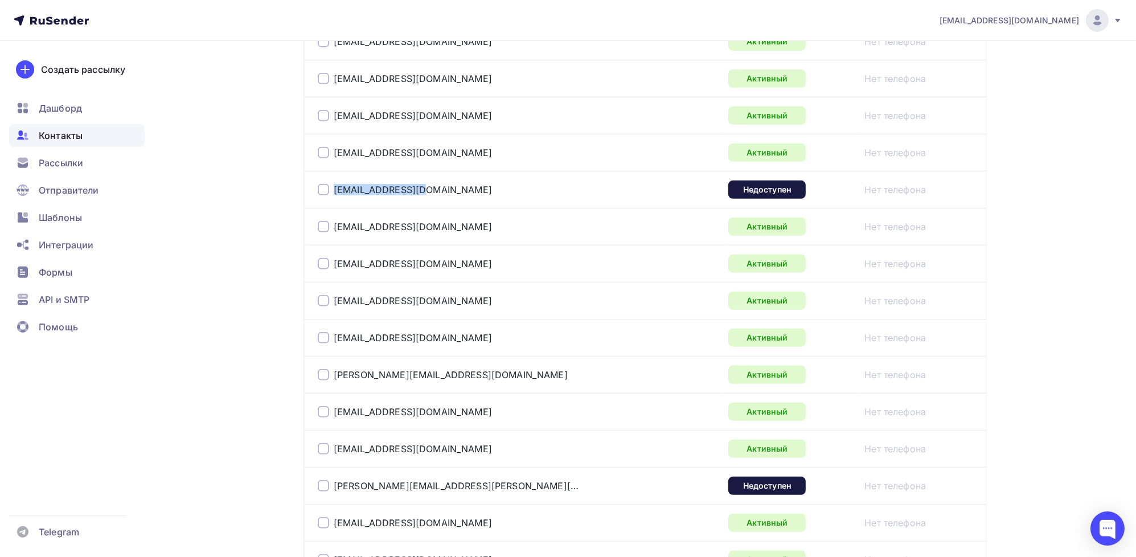
drag, startPoint x: 427, startPoint y: 189, endPoint x: 333, endPoint y: 187, distance: 94.6
click at [333, 187] on div "[EMAIL_ADDRESS][DOMAIN_NAME]" at bounding box center [460, 190] width 285 height 18
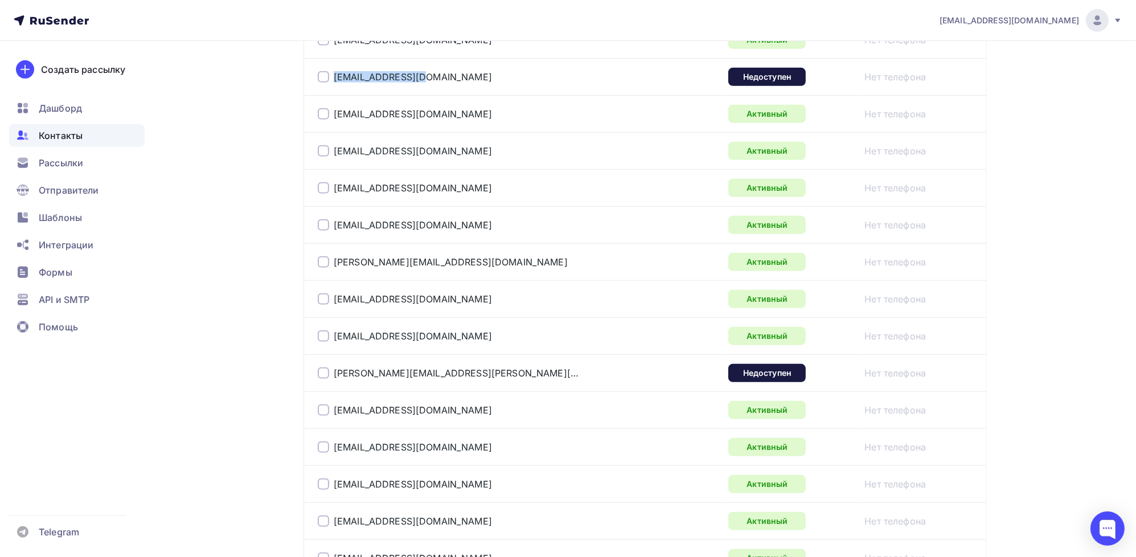
scroll to position [808, 0]
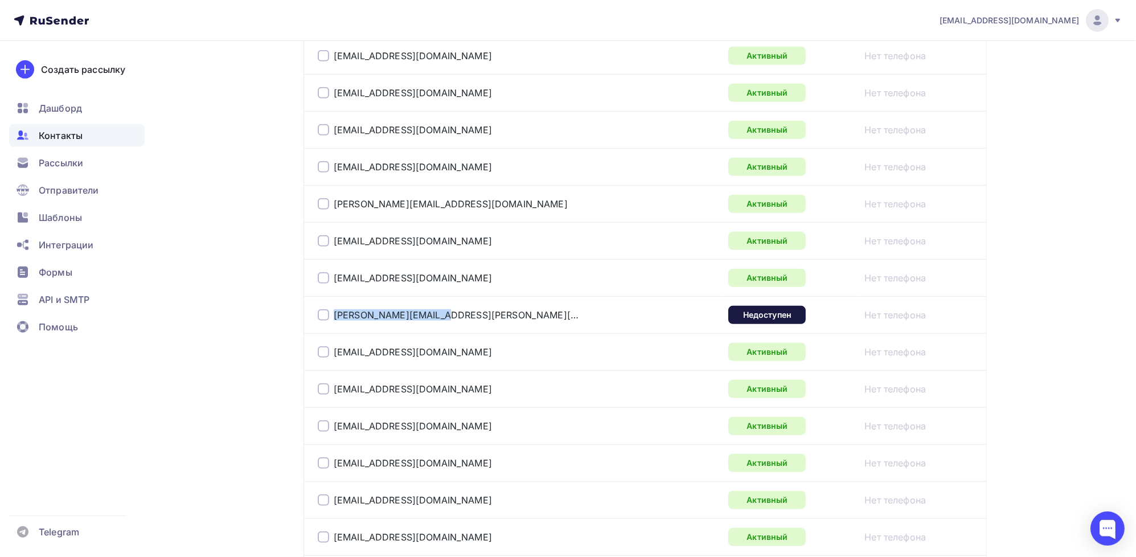
drag, startPoint x: 449, startPoint y: 310, endPoint x: 342, endPoint y: 317, distance: 107.8
click at [308, 313] on td "[PERSON_NAME][EMAIL_ADDRESS][PERSON_NAME][DOMAIN_NAME]" at bounding box center [514, 314] width 420 height 37
copy div "[PERSON_NAME][EMAIL_ADDRESS][PERSON_NAME][DOMAIN_NAME]"
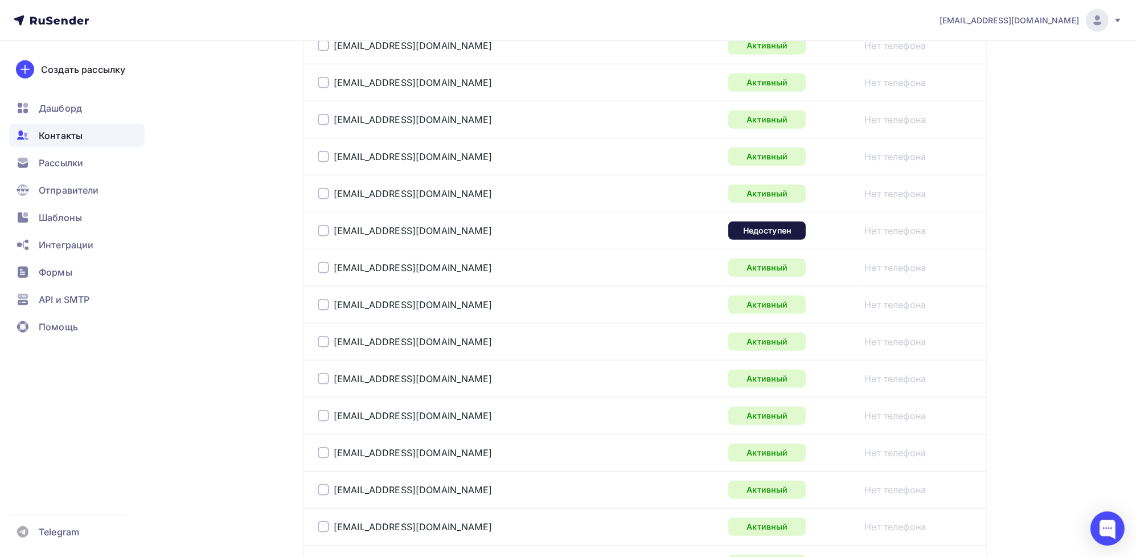
scroll to position [1207, 0]
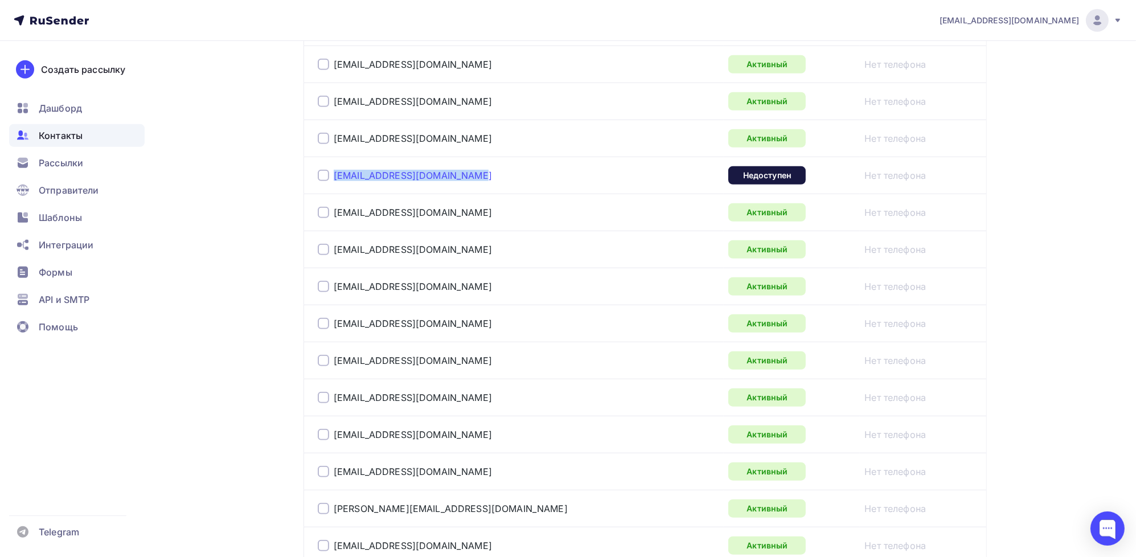
drag, startPoint x: 502, startPoint y: 175, endPoint x: 339, endPoint y: 176, distance: 162.9
click at [332, 178] on div "[EMAIL_ADDRESS][DOMAIN_NAME]" at bounding box center [460, 175] width 285 height 18
copy link "[EMAIL_ADDRESS][DOMAIN_NAME]"
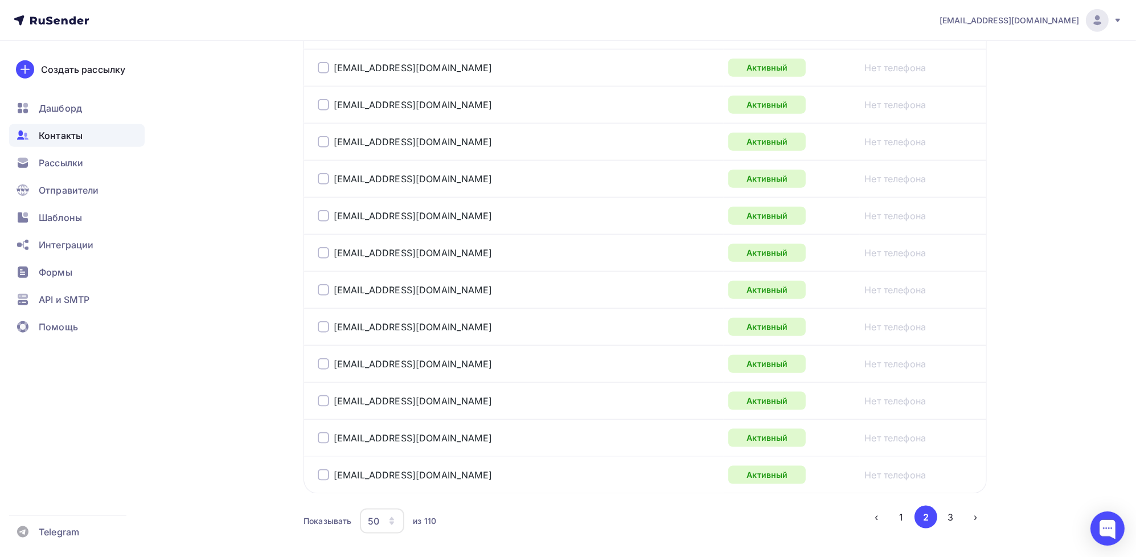
scroll to position [1806, 0]
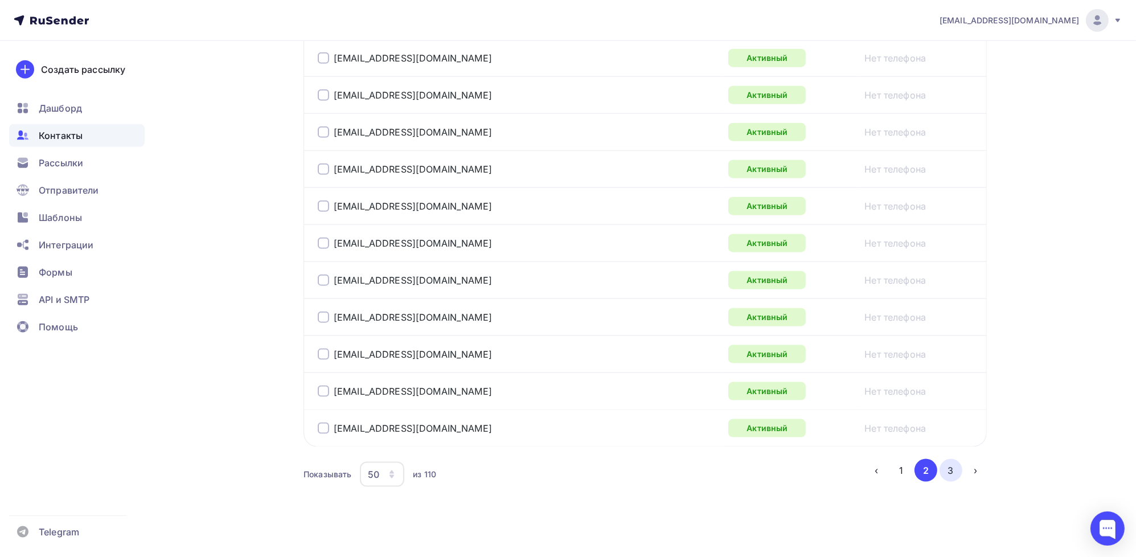
click at [947, 467] on button "3" at bounding box center [951, 470] width 23 height 23
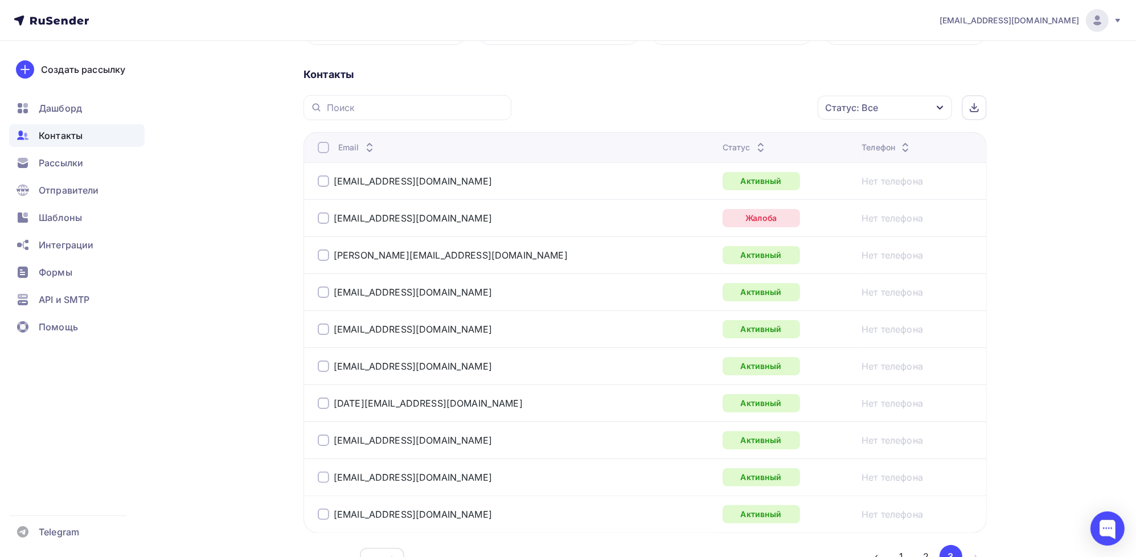
scroll to position [276, 0]
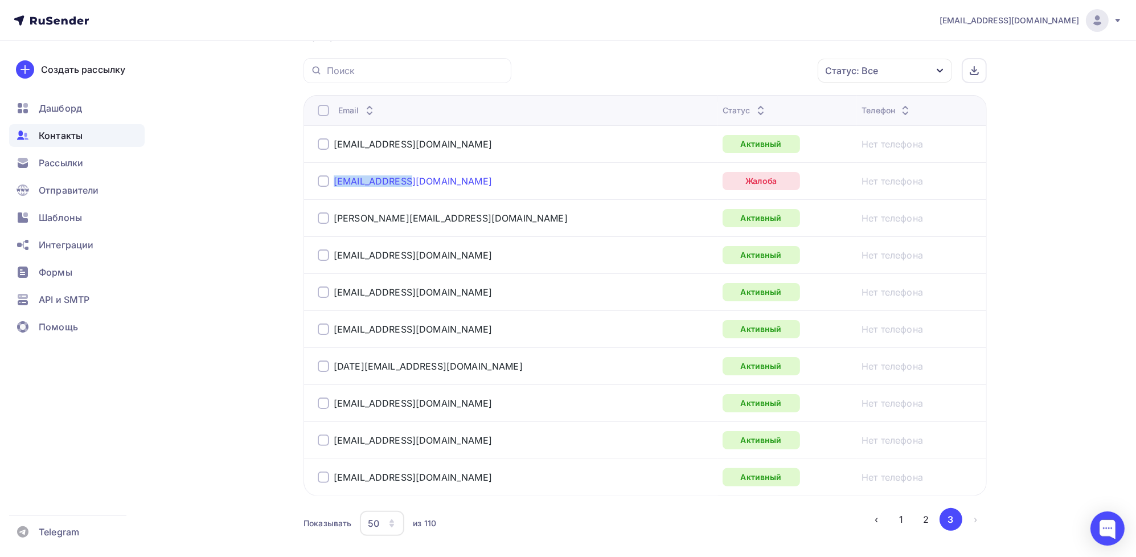
drag, startPoint x: 424, startPoint y: 186, endPoint x: 334, endPoint y: 183, distance: 90.1
click at [333, 183] on div "[EMAIL_ADDRESS][DOMAIN_NAME]" at bounding box center [460, 181] width 285 height 18
copy link "[EMAIL_ADDRESS][DOMAIN_NAME]"
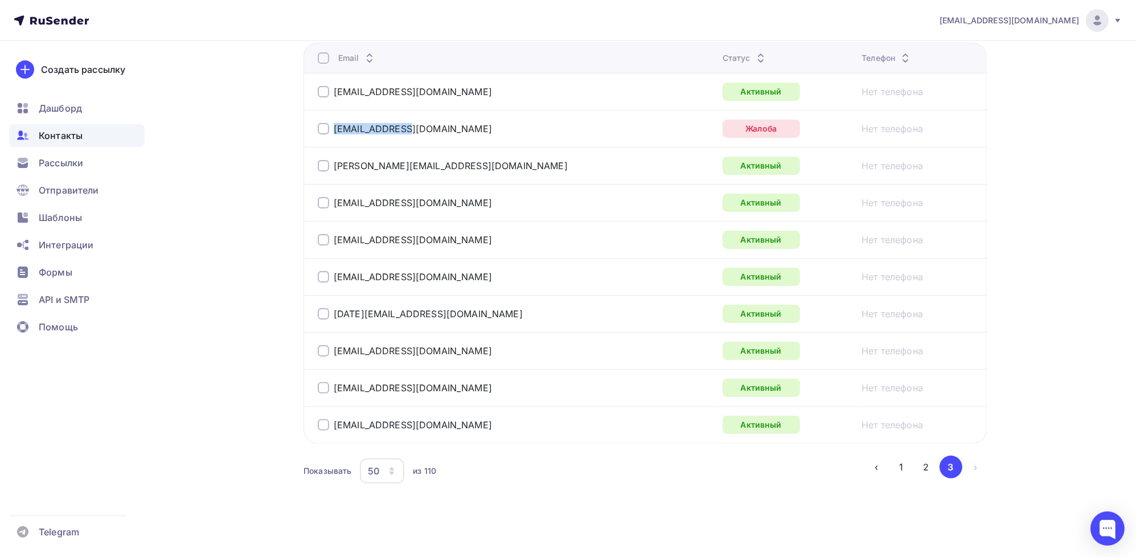
scroll to position [329, 0]
click at [899, 465] on button "1" at bounding box center [901, 466] width 23 height 23
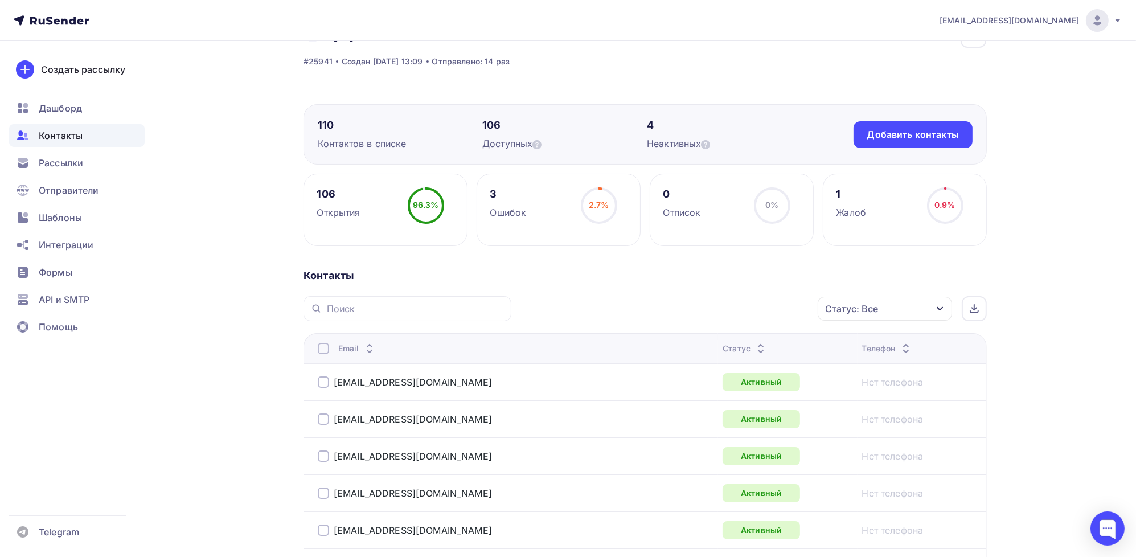
scroll to position [0, 0]
